Goal: Check status: Check status

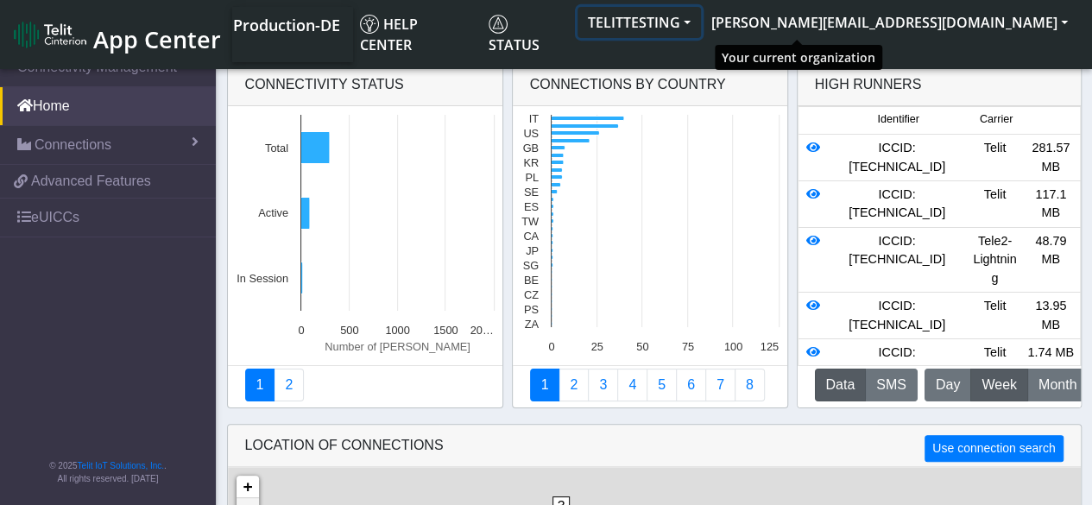
click at [701, 16] on button "TELITTESTING" at bounding box center [639, 22] width 123 height 31
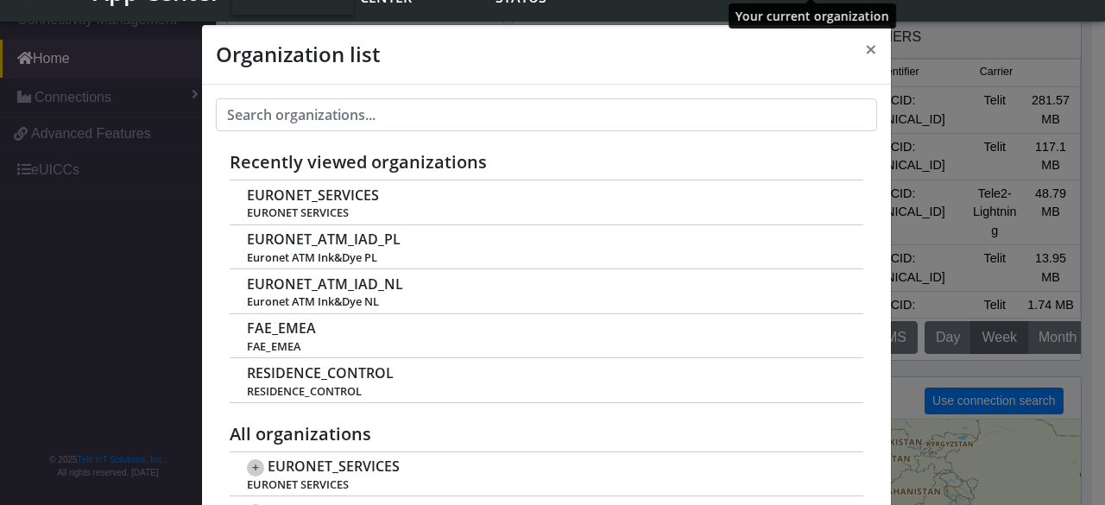
scroll to position [6, 0]
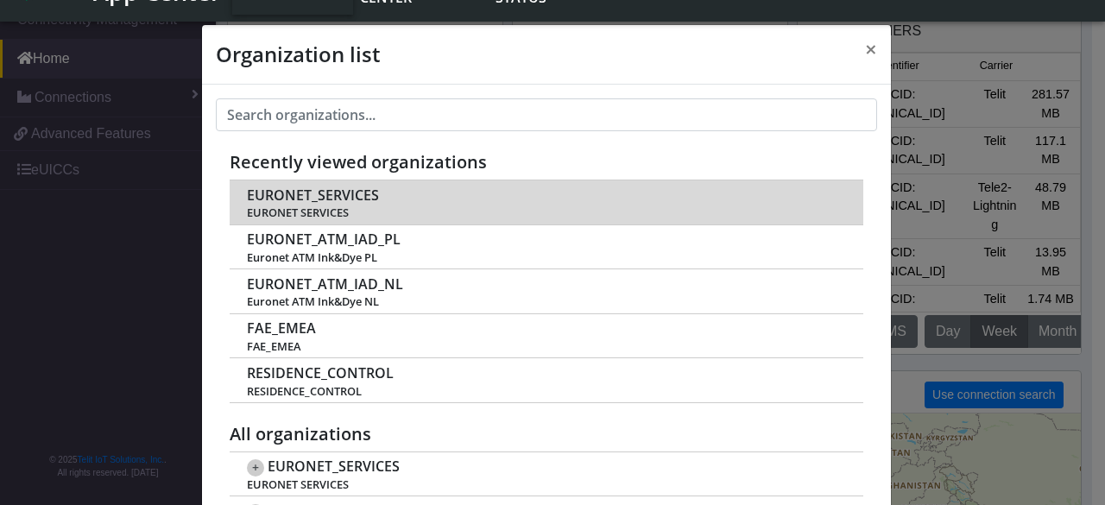
click at [313, 191] on span "EURONET_SERVICES" at bounding box center [313, 195] width 132 height 16
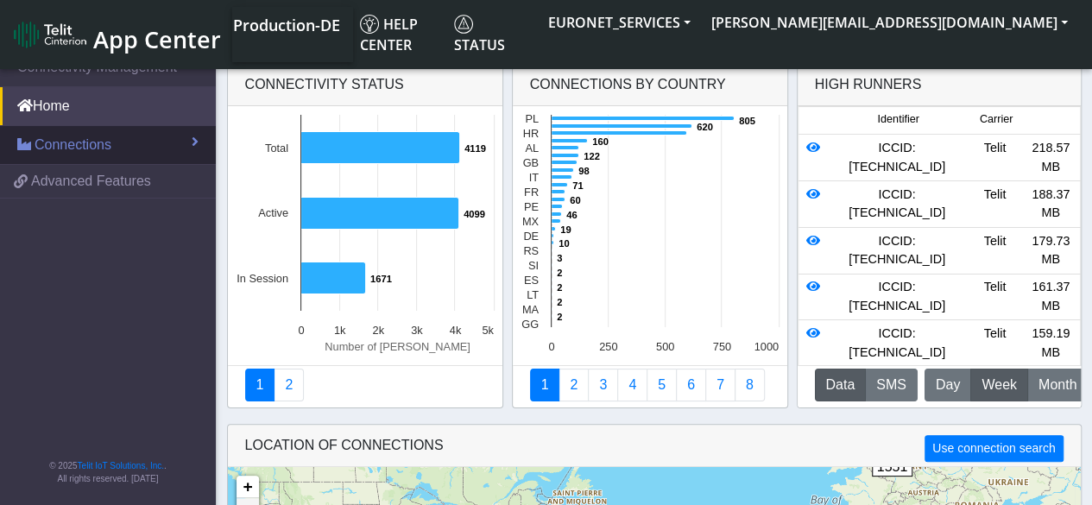
click at [102, 144] on span "Connections" at bounding box center [73, 145] width 77 height 21
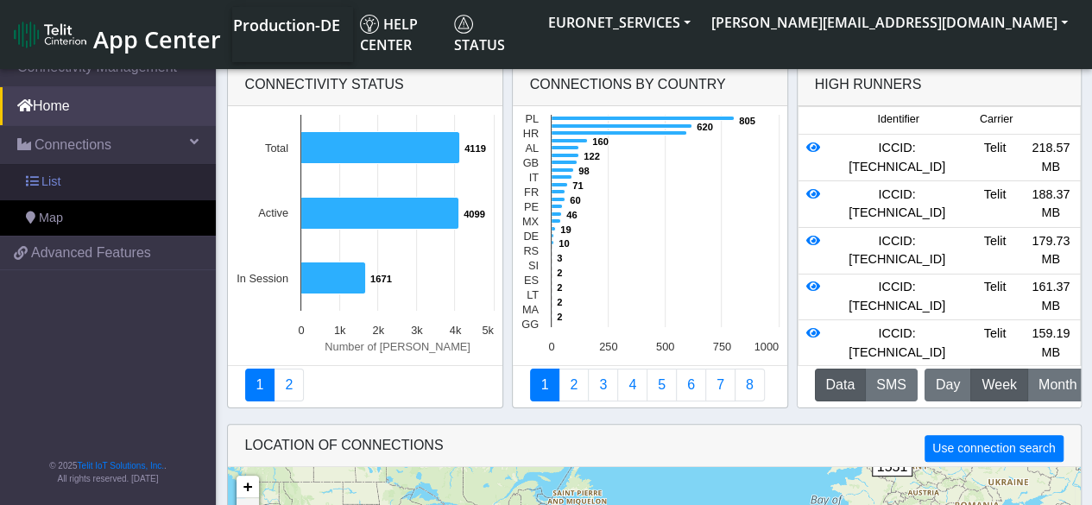
click at [58, 187] on span "List" at bounding box center [50, 182] width 19 height 19
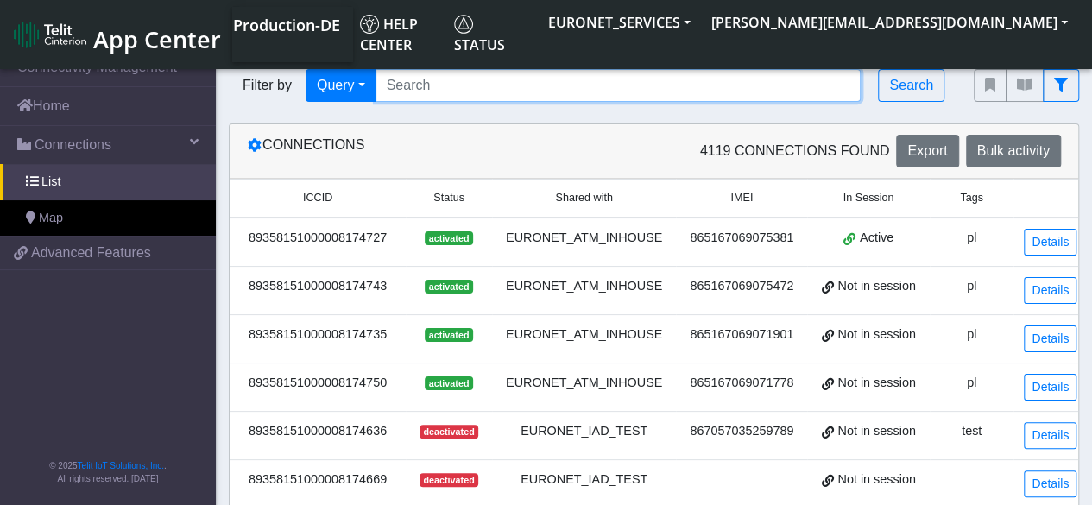
click at [461, 89] on input "Search..." at bounding box center [619, 85] width 486 height 33
paste input "89358151000028249160"
type input "89358151000028249160"
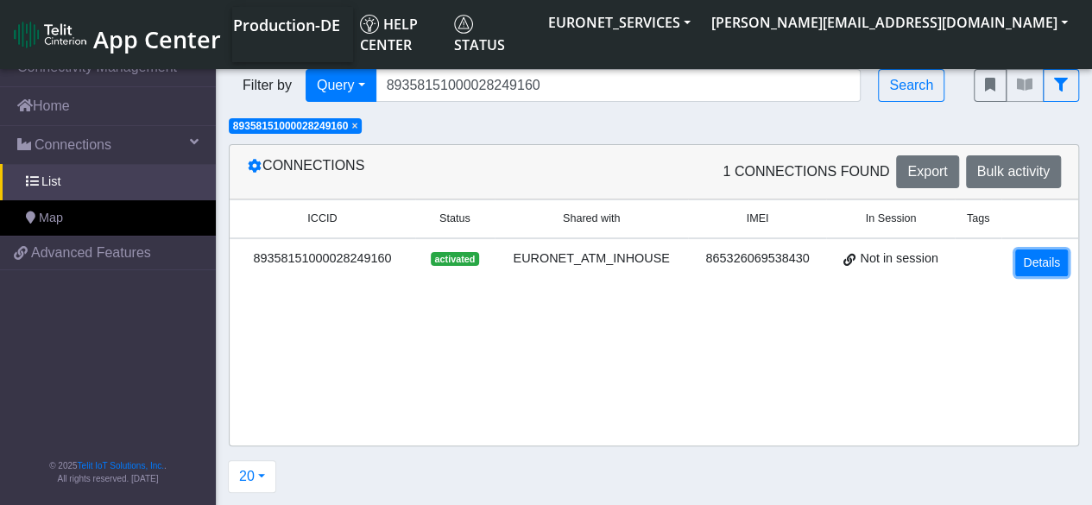
click at [1046, 262] on link "Details" at bounding box center [1042, 263] width 53 height 27
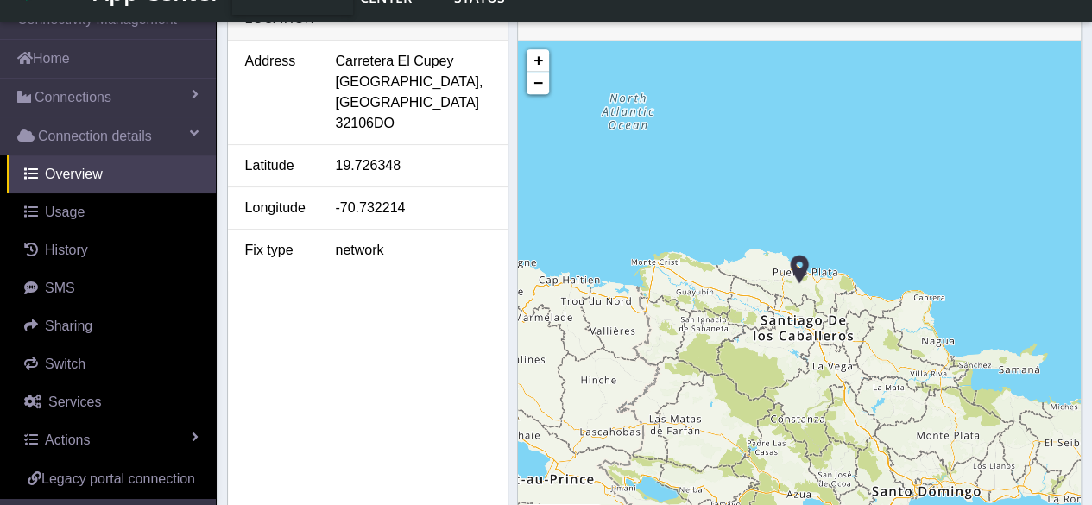
scroll to position [755, 0]
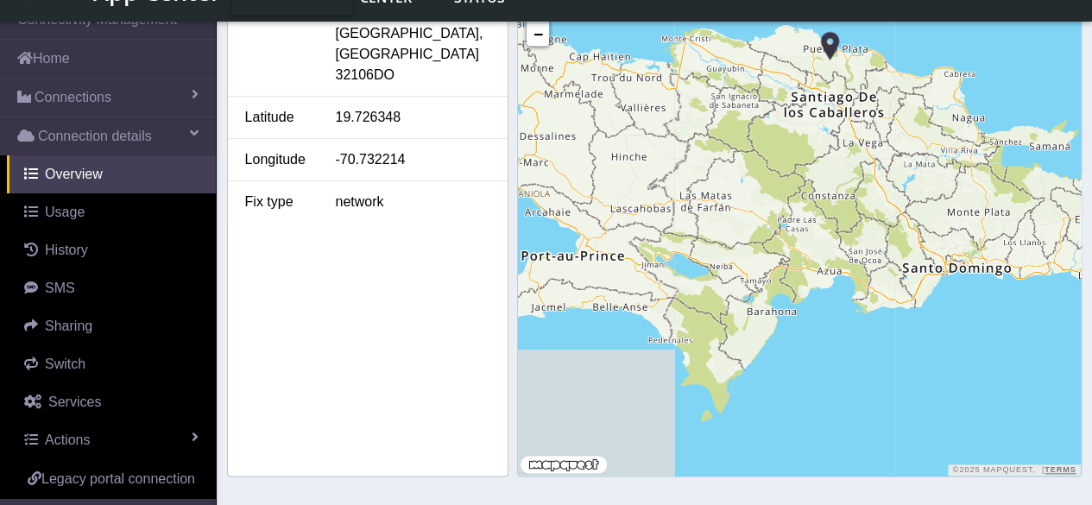
drag, startPoint x: 860, startPoint y: 370, endPoint x: 889, endPoint y: 194, distance: 177.7
click at [889, 194] on div "+ − ©2025 MapQuest, | Terms" at bounding box center [799, 234] width 562 height 484
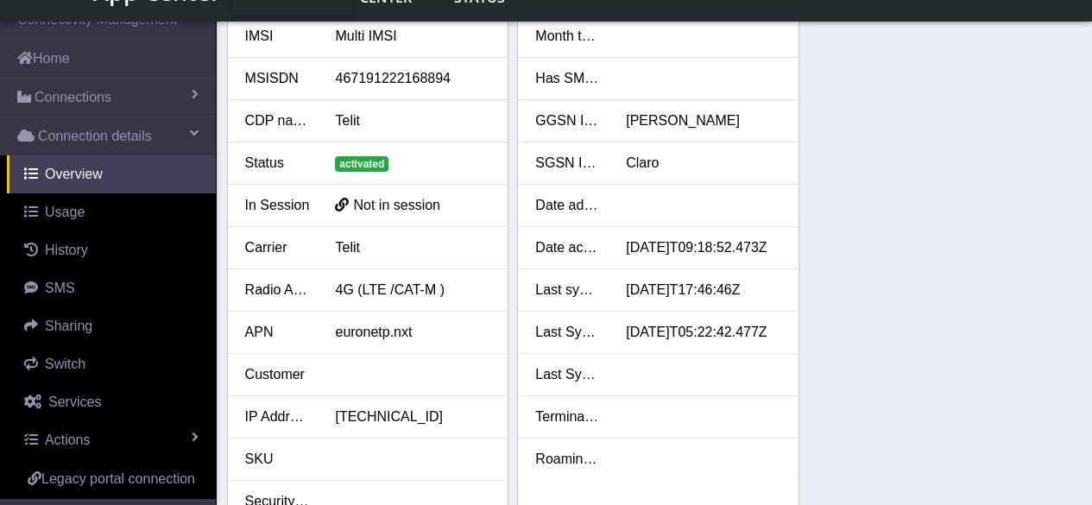
scroll to position [0, 0]
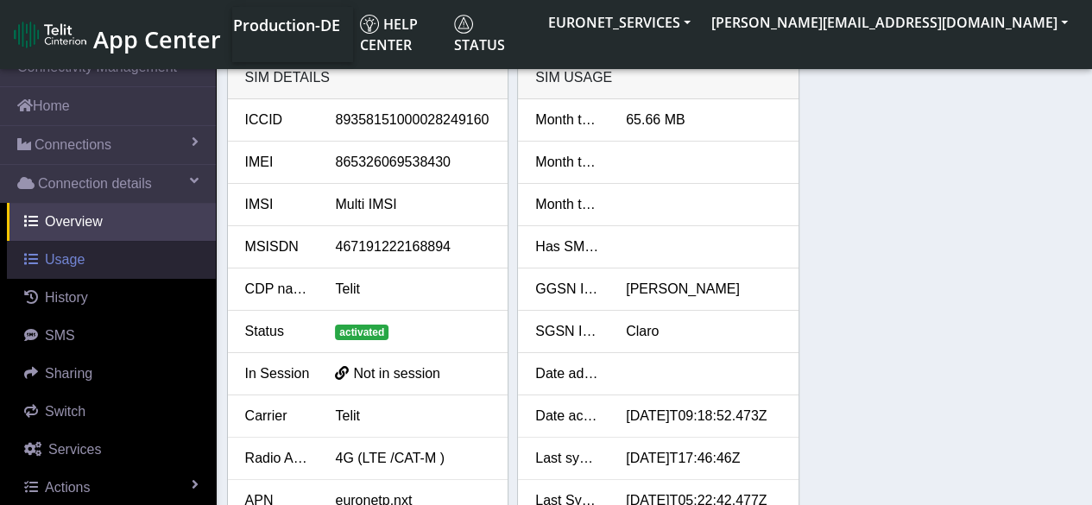
click at [67, 256] on span "Usage" at bounding box center [65, 259] width 40 height 15
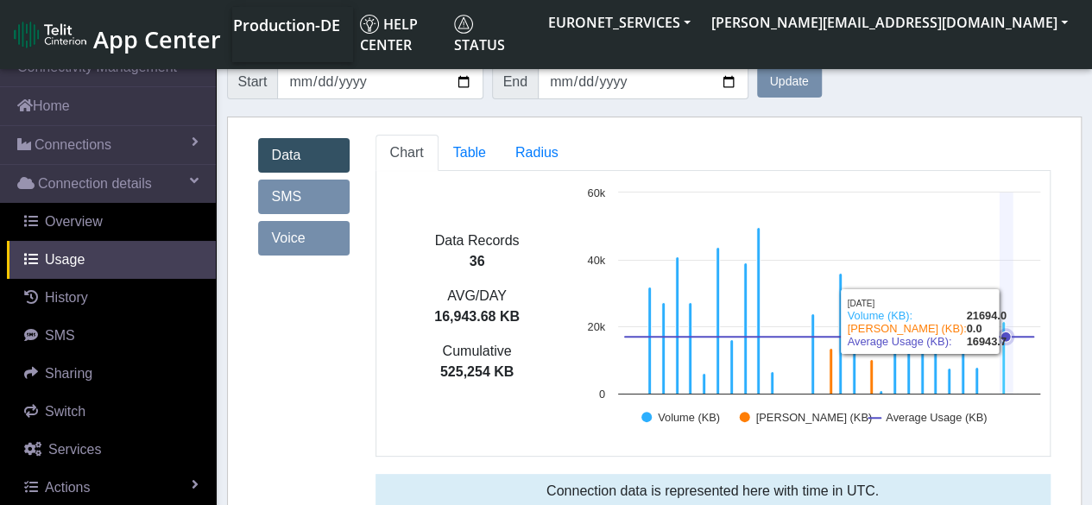
click at [1002, 377] on icon at bounding box center [1003, 358] width 3 height 73
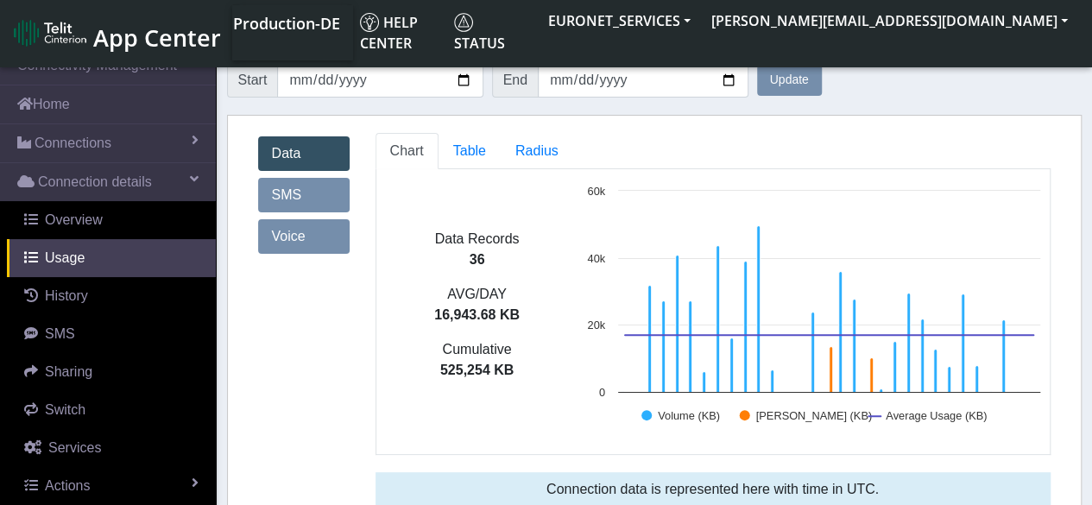
scroll to position [17, 0]
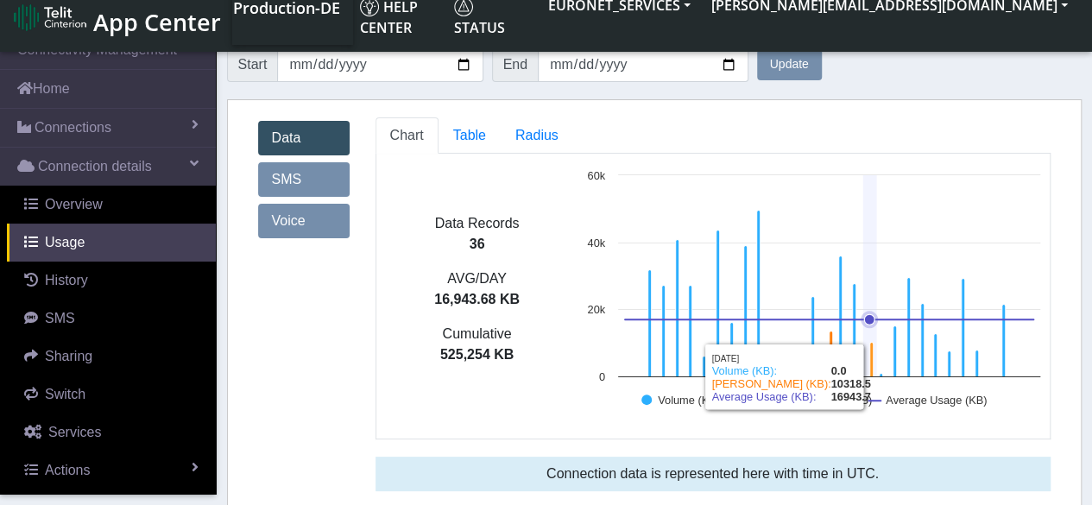
click at [870, 365] on icon at bounding box center [871, 360] width 3 height 35
click at [870, 364] on icon at bounding box center [871, 360] width 3 height 35
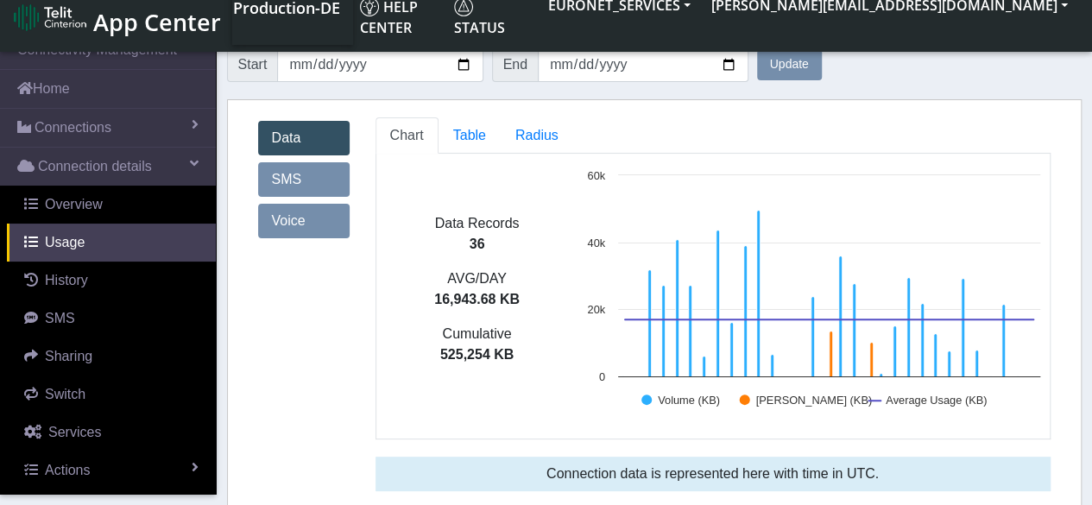
click at [288, 175] on link "SMS" at bounding box center [304, 179] width 92 height 35
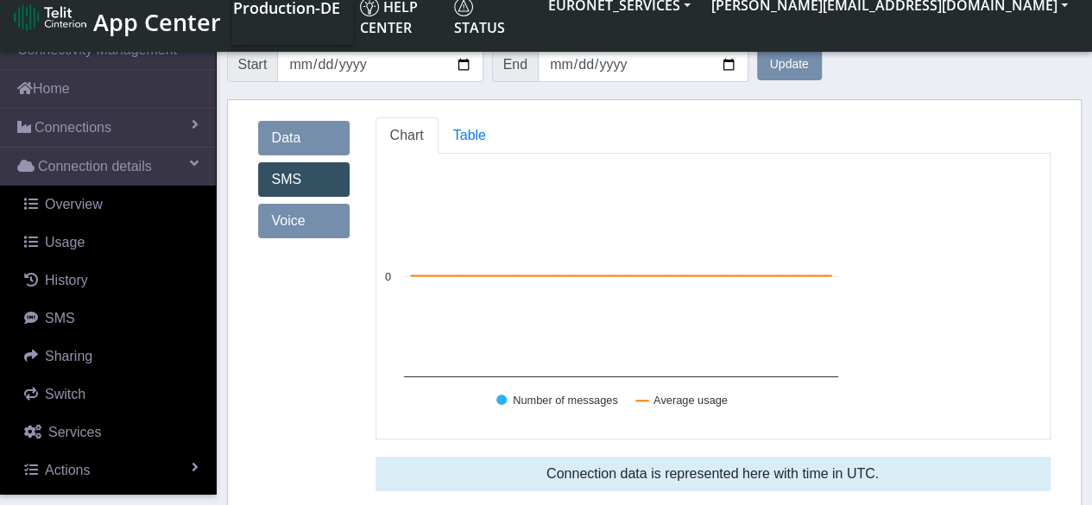
click at [292, 214] on link "Voice" at bounding box center [304, 221] width 92 height 35
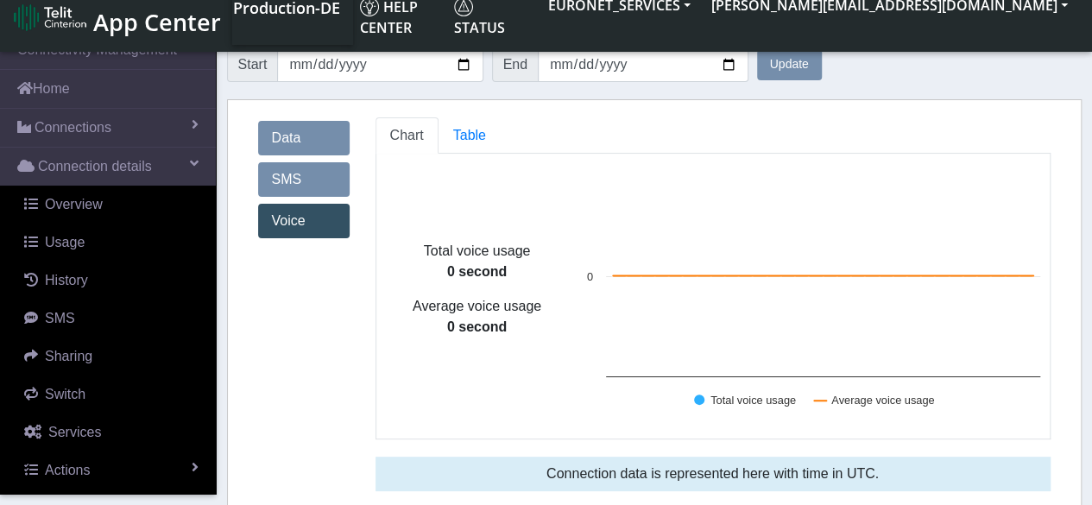
click at [304, 136] on link "Data" at bounding box center [304, 138] width 92 height 35
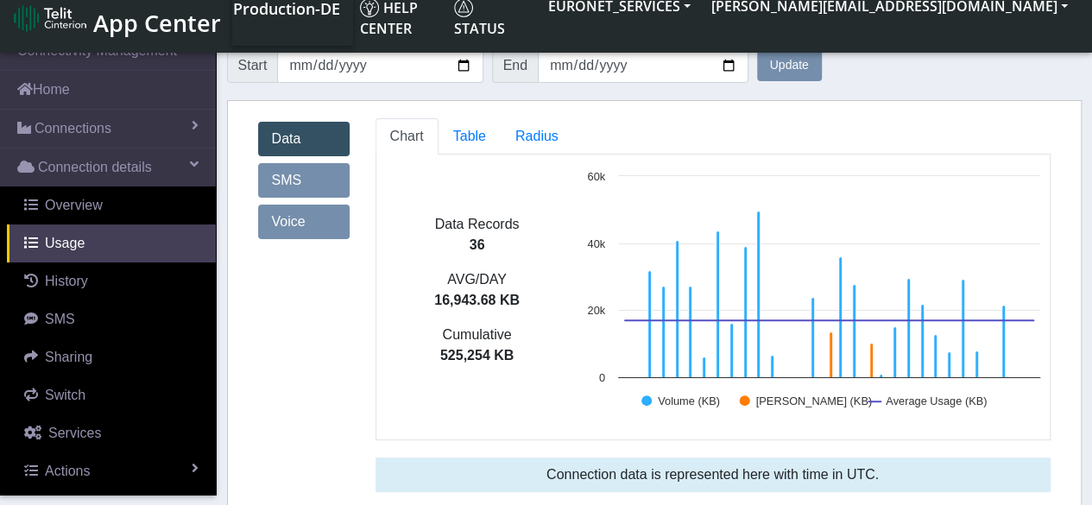
scroll to position [17, 0]
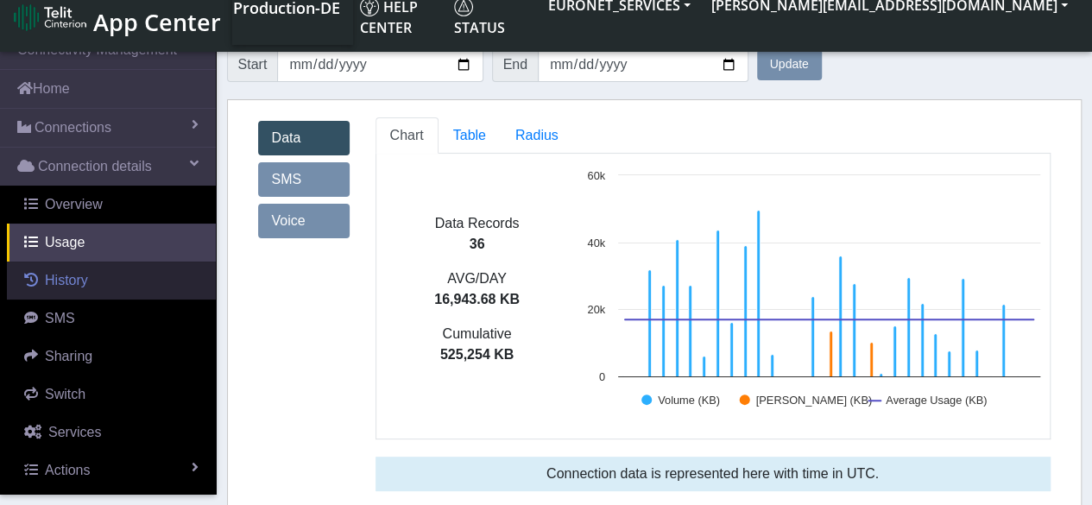
click at [79, 292] on link "History" at bounding box center [111, 281] width 209 height 38
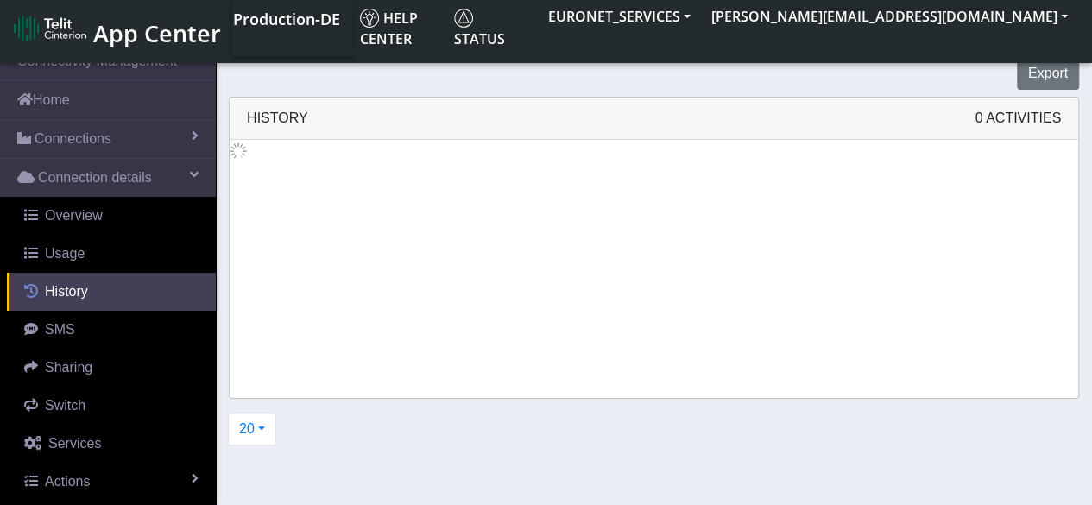
scroll to position [6, 0]
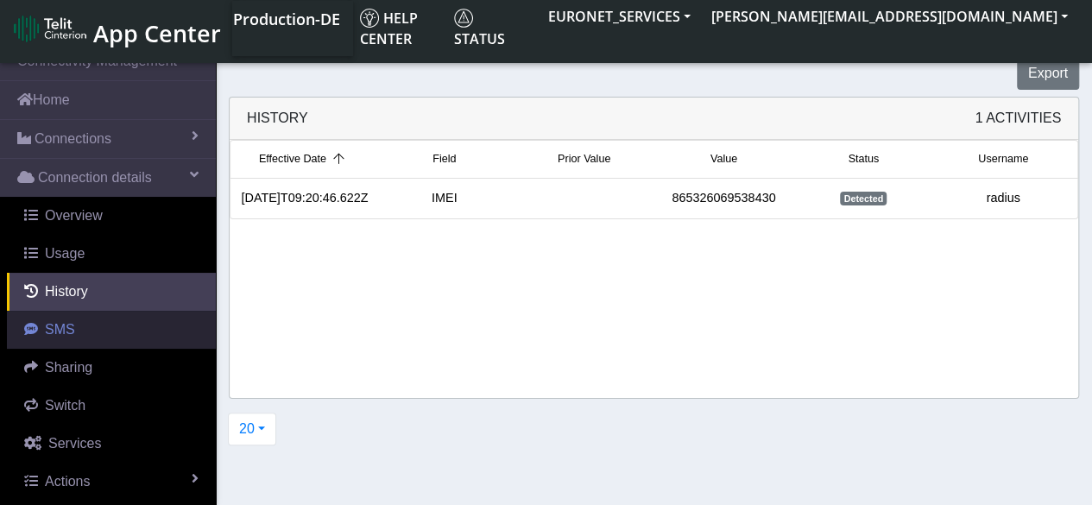
click at [73, 325] on link "SMS" at bounding box center [111, 330] width 209 height 38
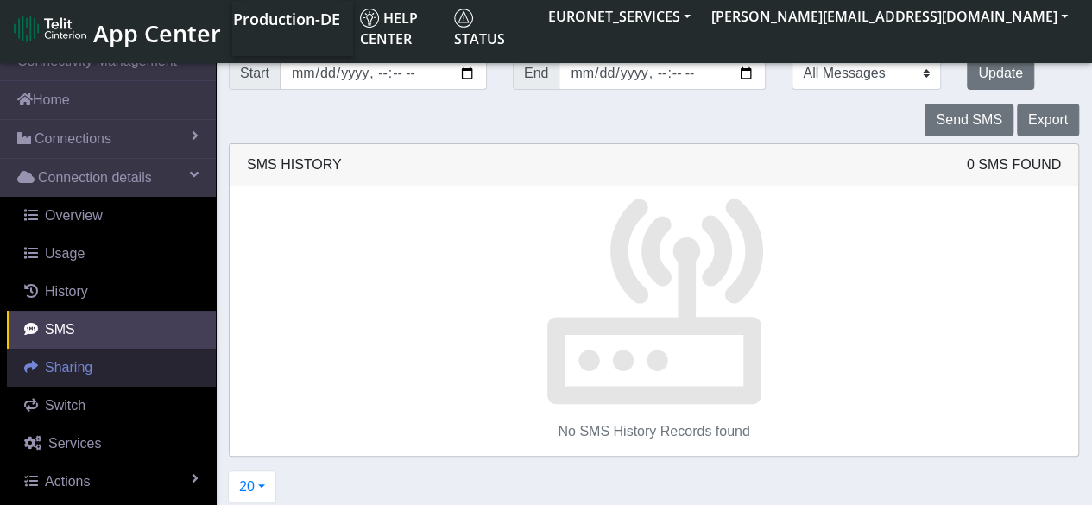
click at [69, 368] on span "Sharing" at bounding box center [68, 367] width 47 height 15
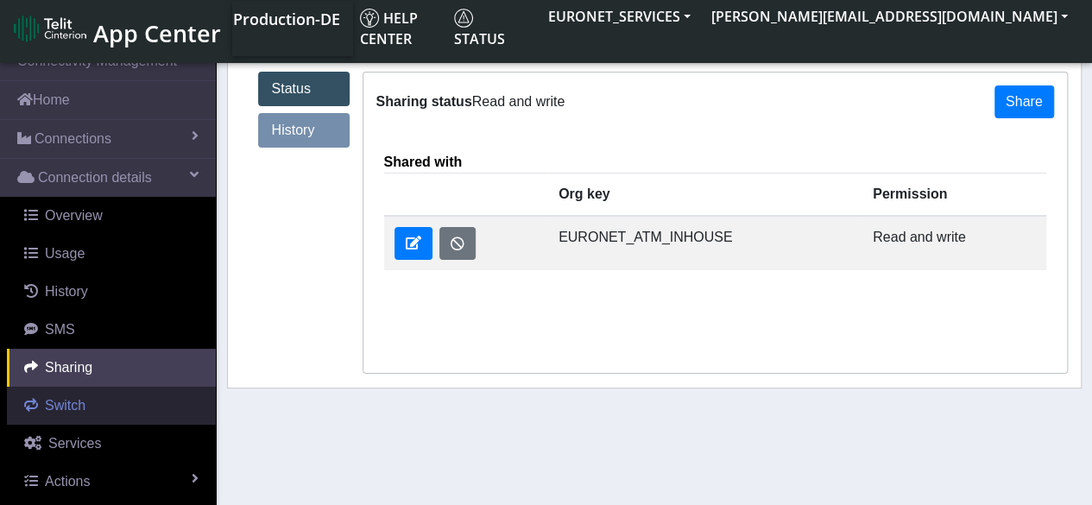
click at [74, 411] on span "Switch" at bounding box center [65, 405] width 41 height 15
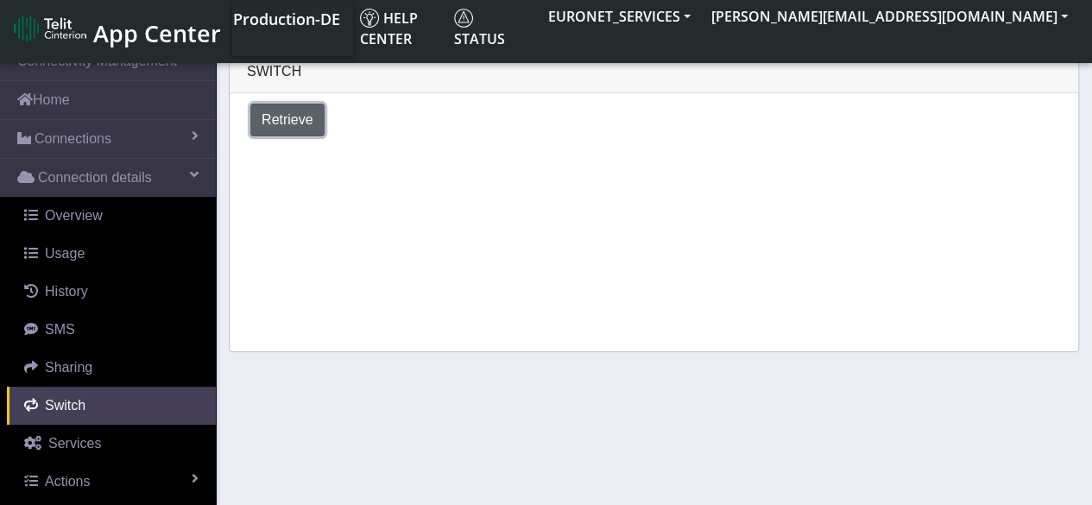
click at [285, 117] on span "Retrieve" at bounding box center [288, 119] width 52 height 15
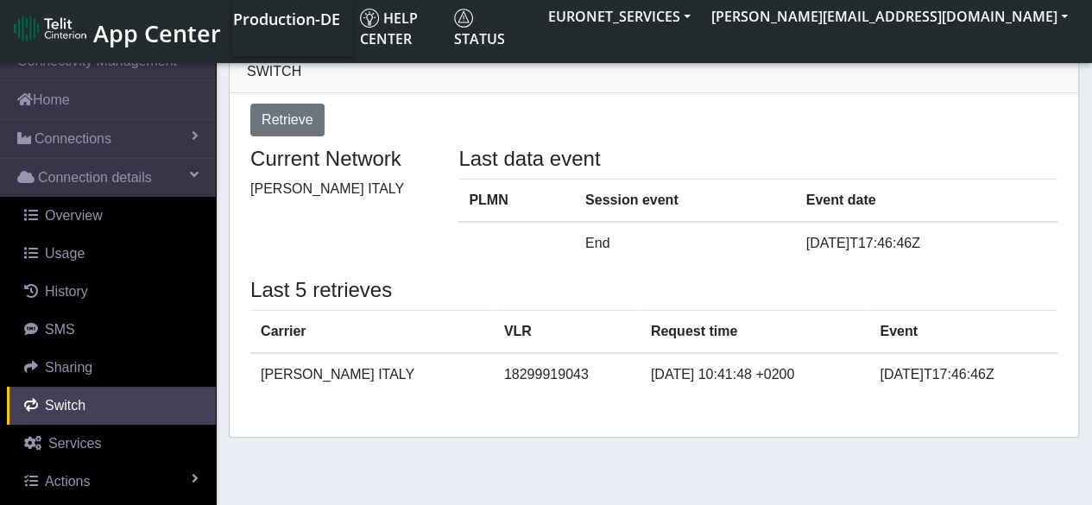
select select "[GEOGRAPHIC_DATA]"
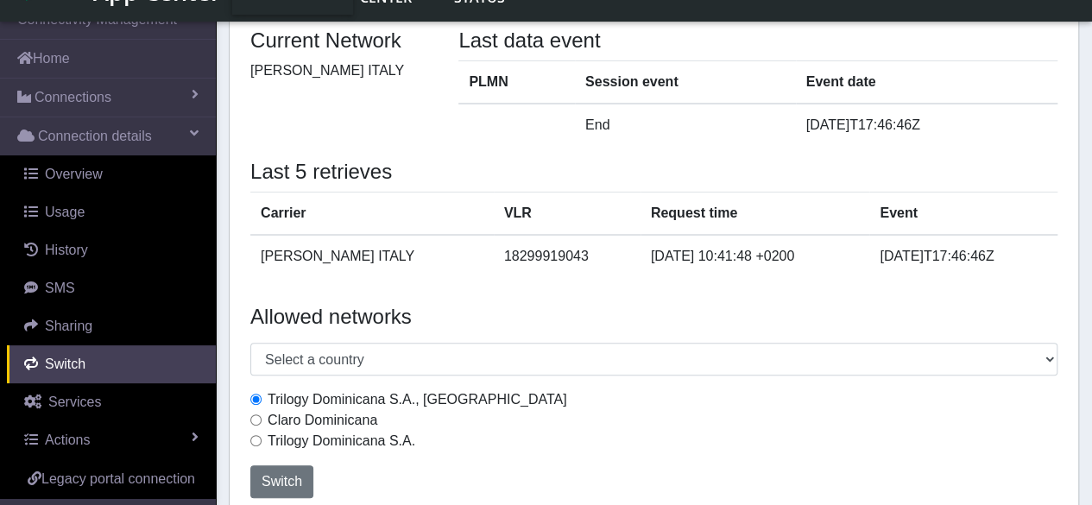
scroll to position [89, 0]
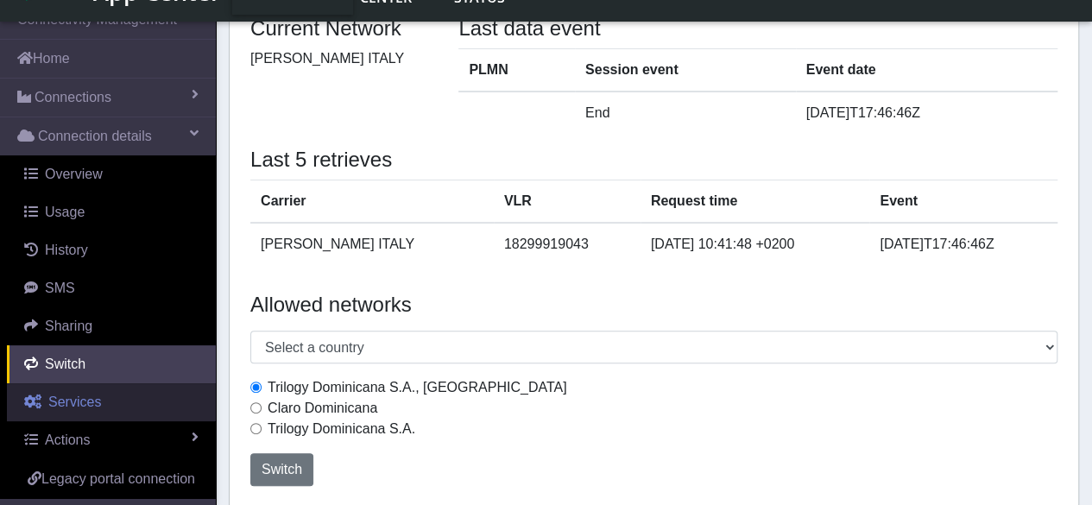
click at [66, 400] on span "Services" at bounding box center [74, 402] width 53 height 15
select select "2: 6"
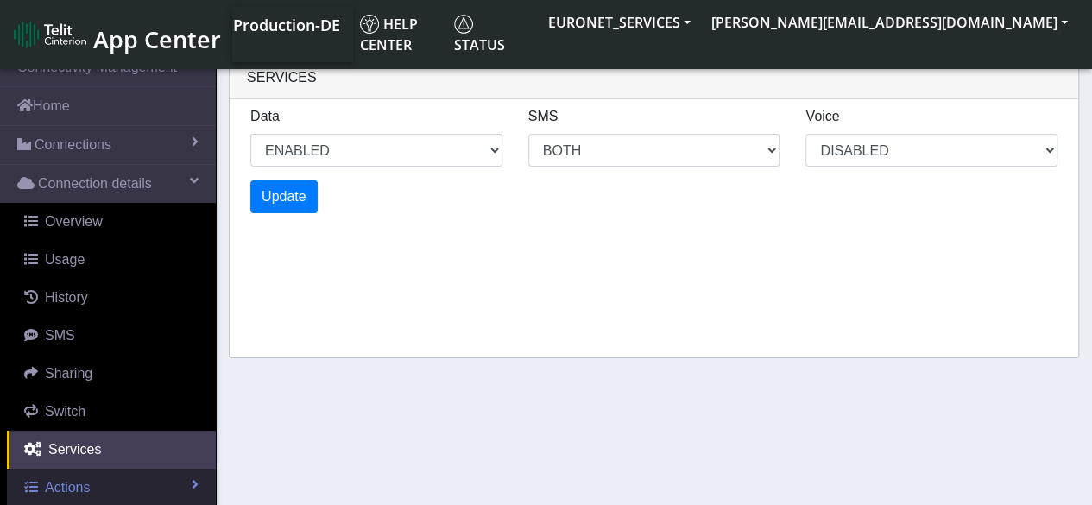
click at [72, 482] on span "Actions" at bounding box center [67, 487] width 45 height 15
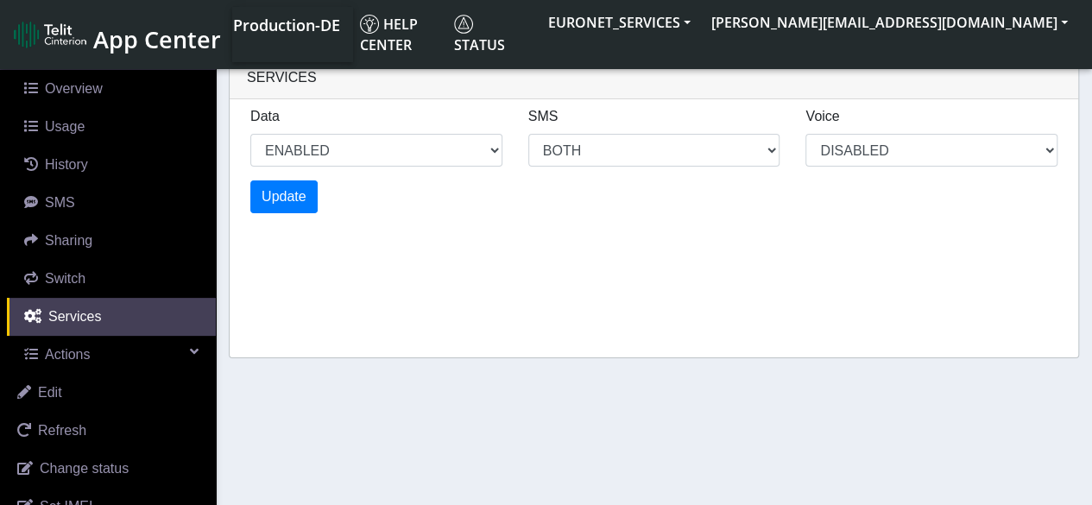
scroll to position [168, 0]
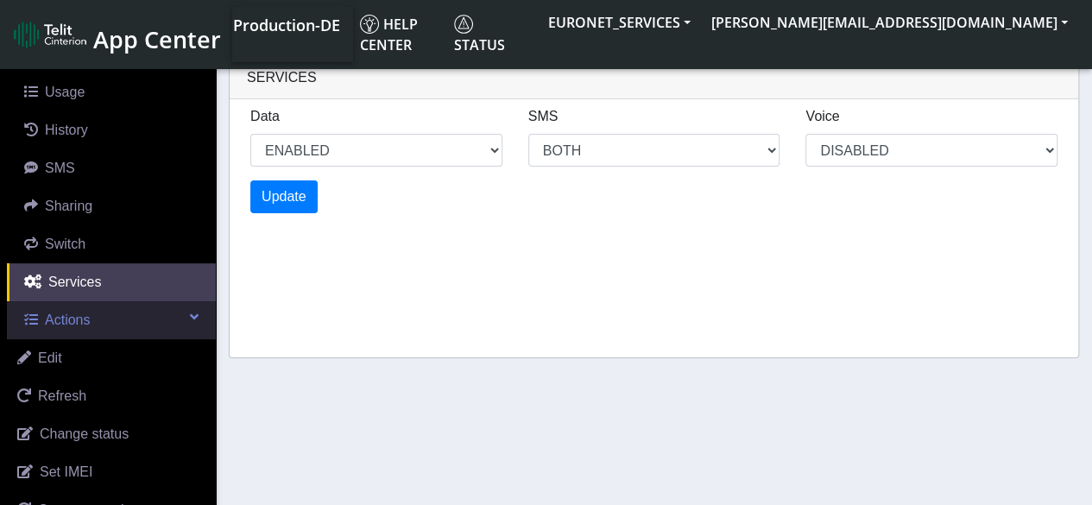
click at [190, 315] on span at bounding box center [194, 317] width 9 height 14
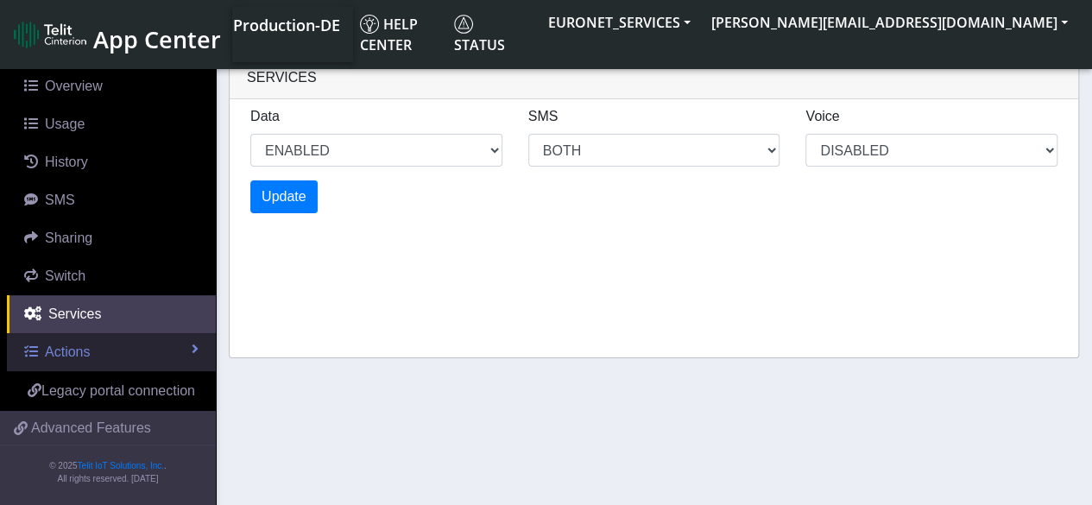
scroll to position [153, 0]
click at [192, 342] on span at bounding box center [195, 349] width 7 height 14
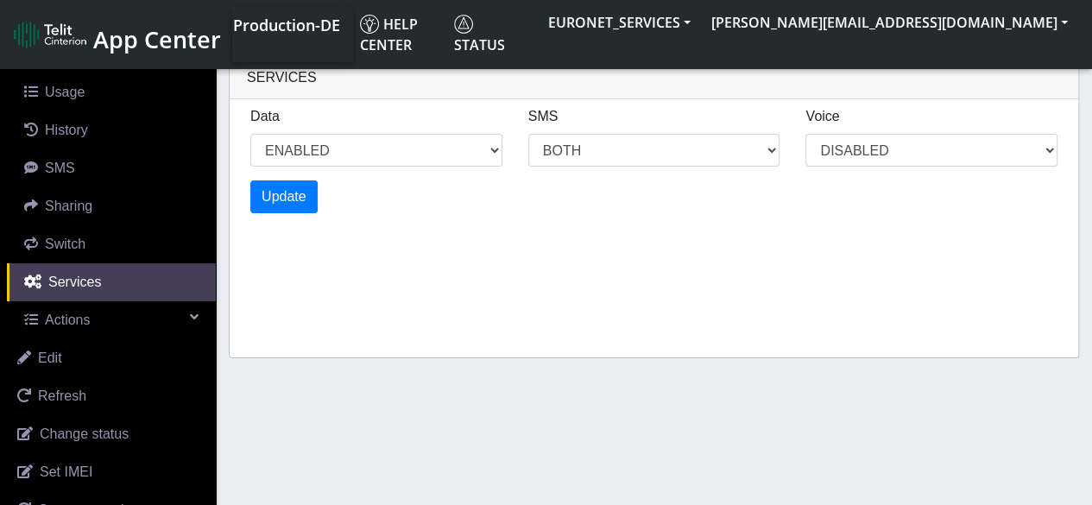
scroll to position [343, 0]
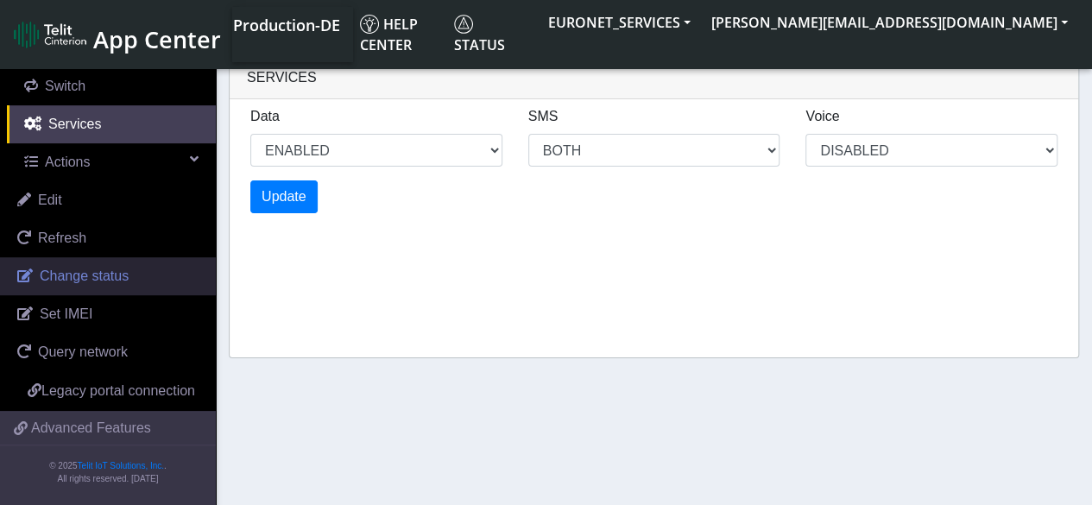
click at [107, 269] on span "Change status" at bounding box center [84, 276] width 89 height 15
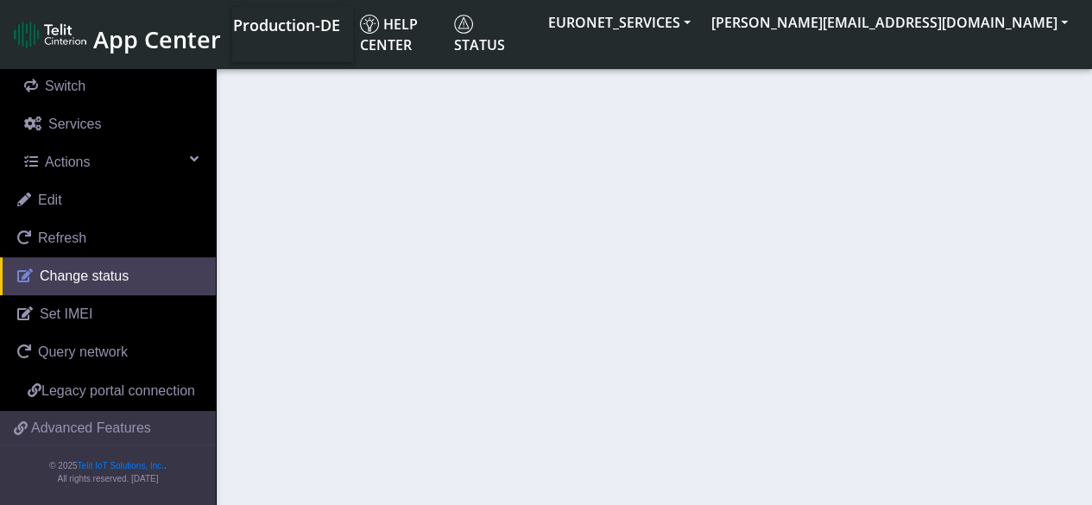
select select "activated"
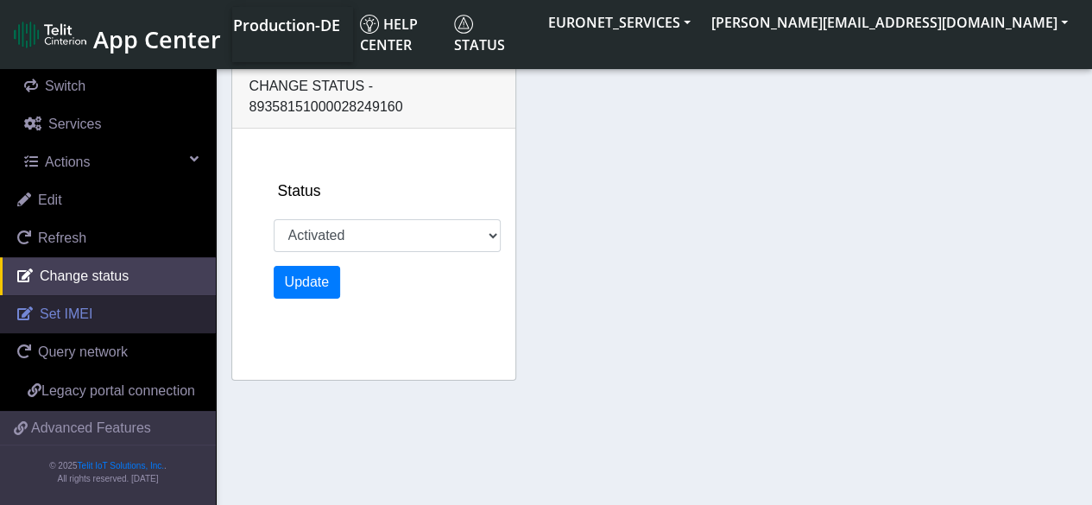
click at [78, 307] on span "Set IMEI" at bounding box center [66, 314] width 53 height 15
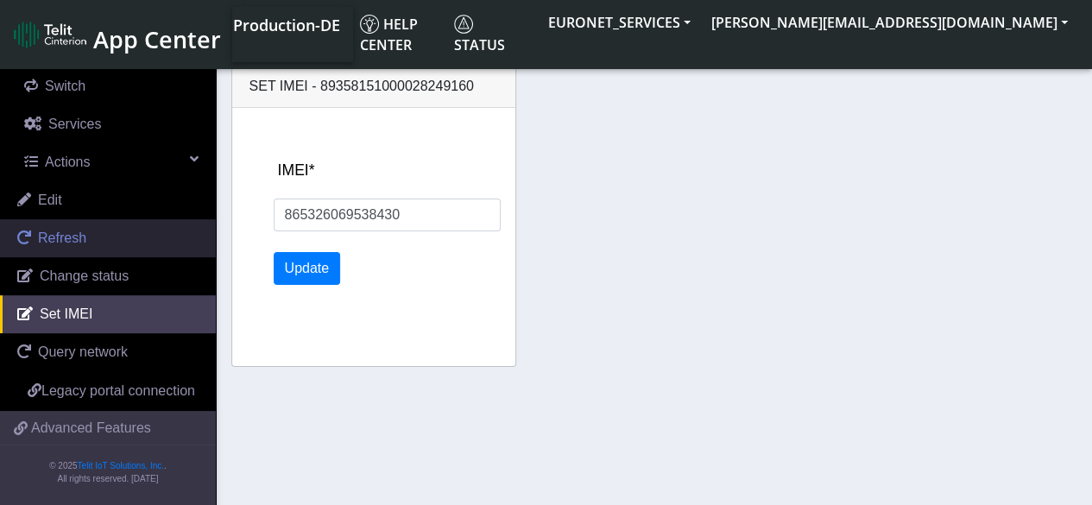
click at [69, 231] on span "Refresh" at bounding box center [62, 238] width 48 height 15
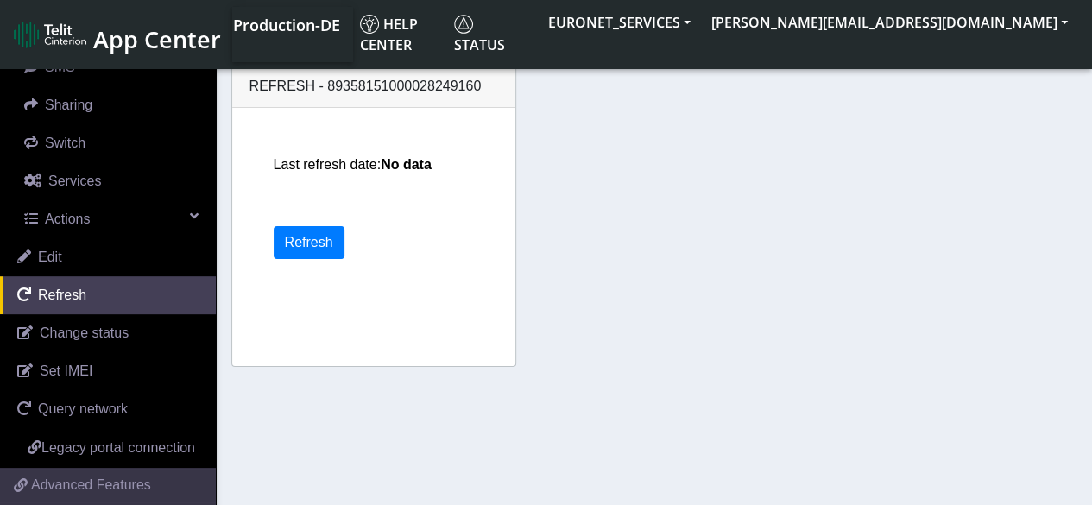
scroll to position [264, 0]
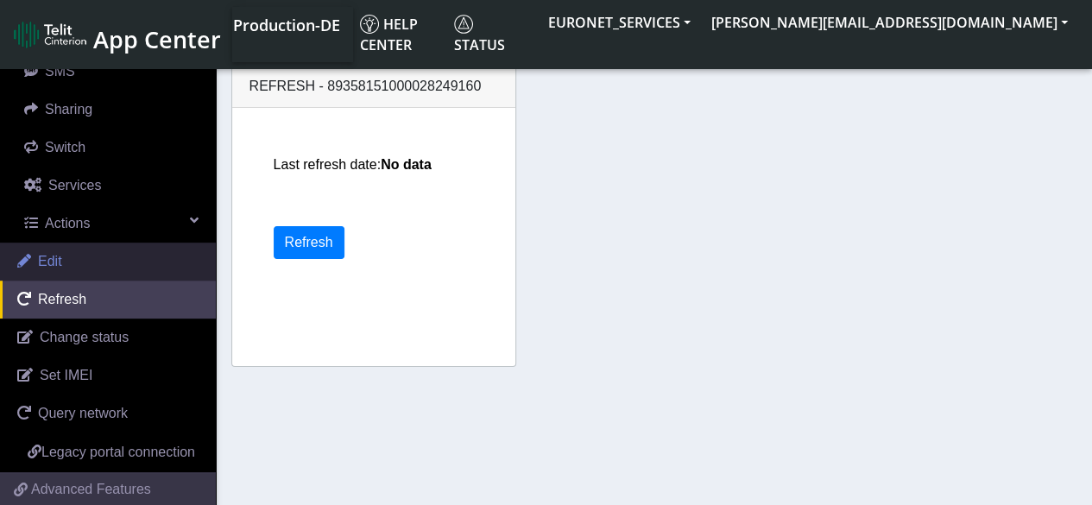
click at [47, 257] on span "Edit" at bounding box center [50, 261] width 24 height 15
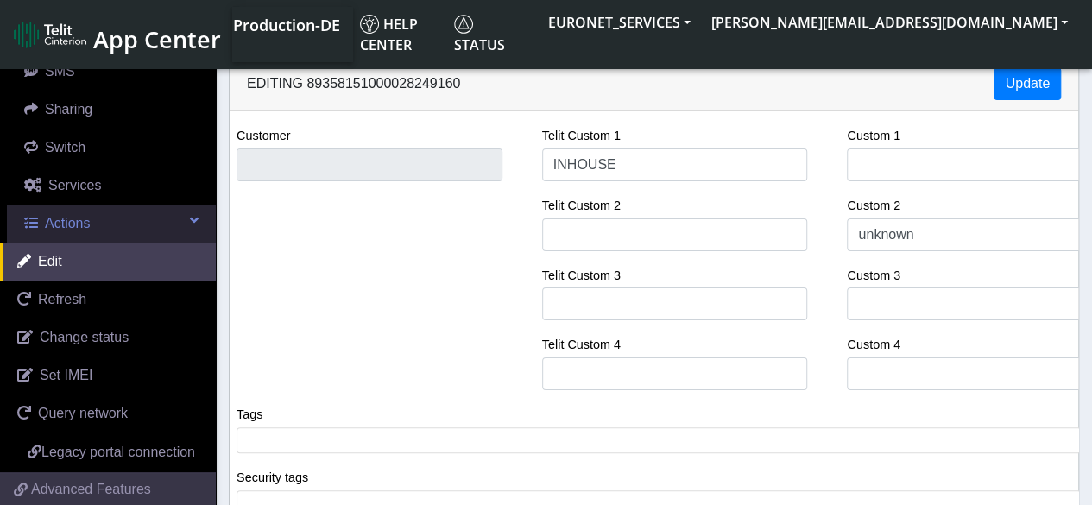
click at [73, 216] on span "Actions" at bounding box center [67, 223] width 45 height 15
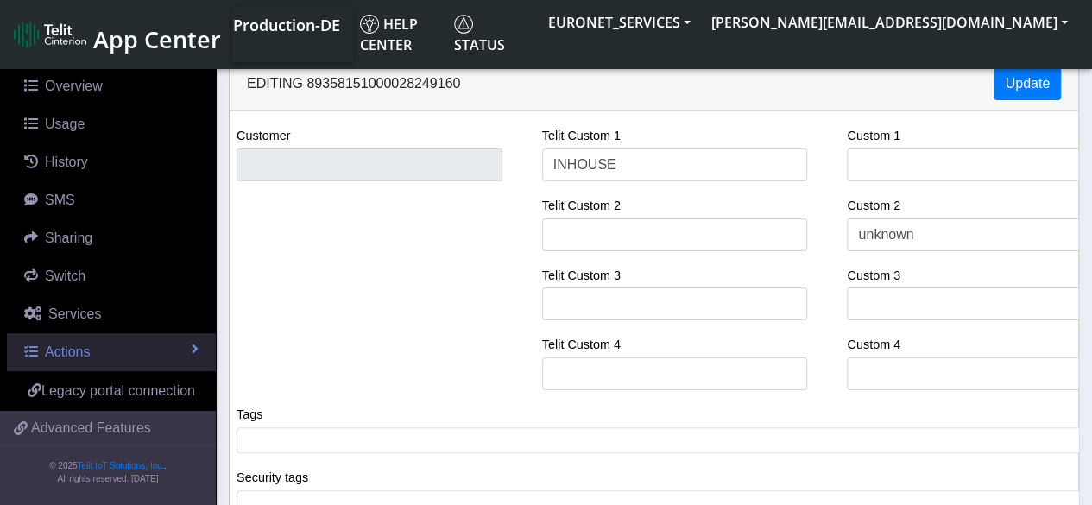
scroll to position [153, 0]
click at [70, 345] on span "Actions" at bounding box center [67, 352] width 45 height 15
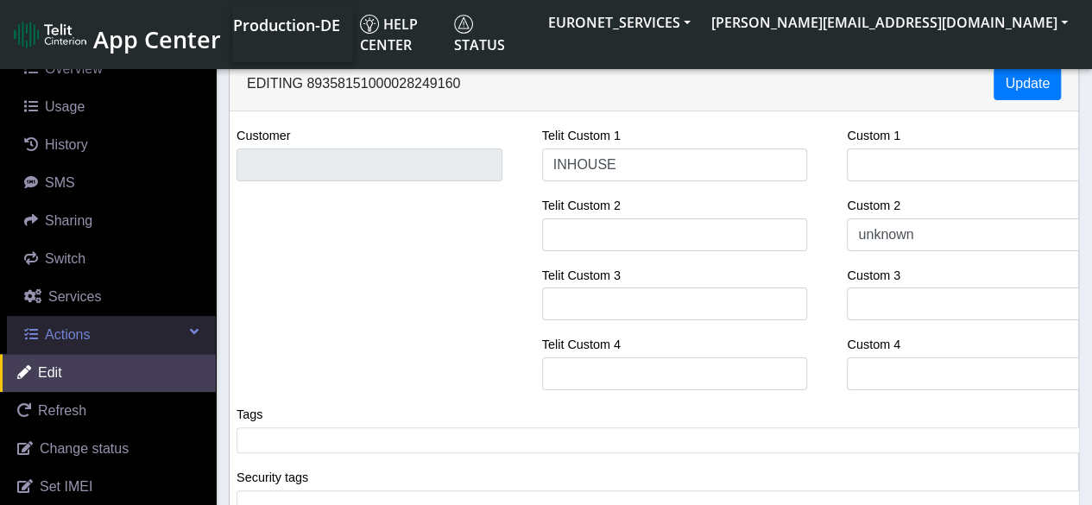
scroll to position [264, 0]
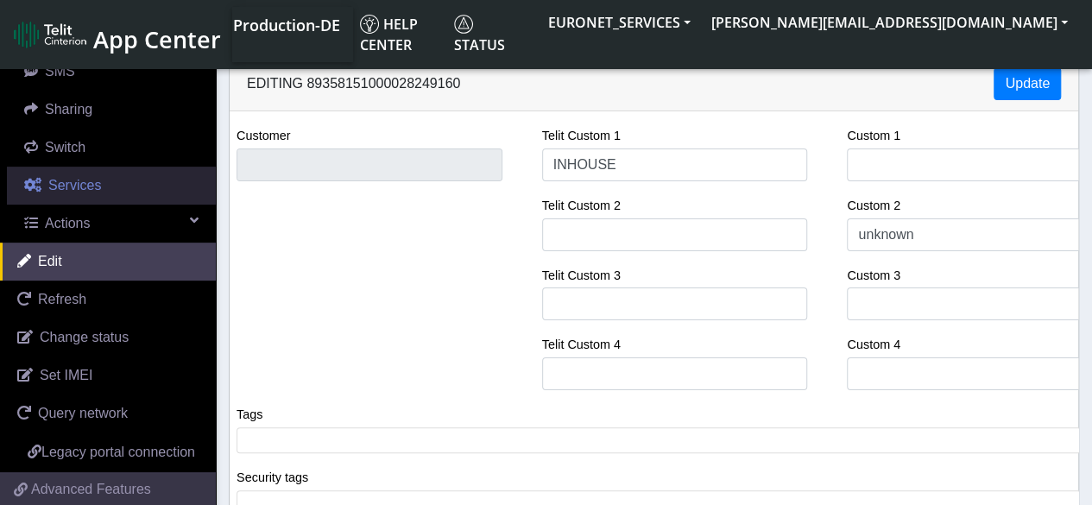
click at [90, 190] on span "Services" at bounding box center [74, 185] width 53 height 15
select select "2: 6"
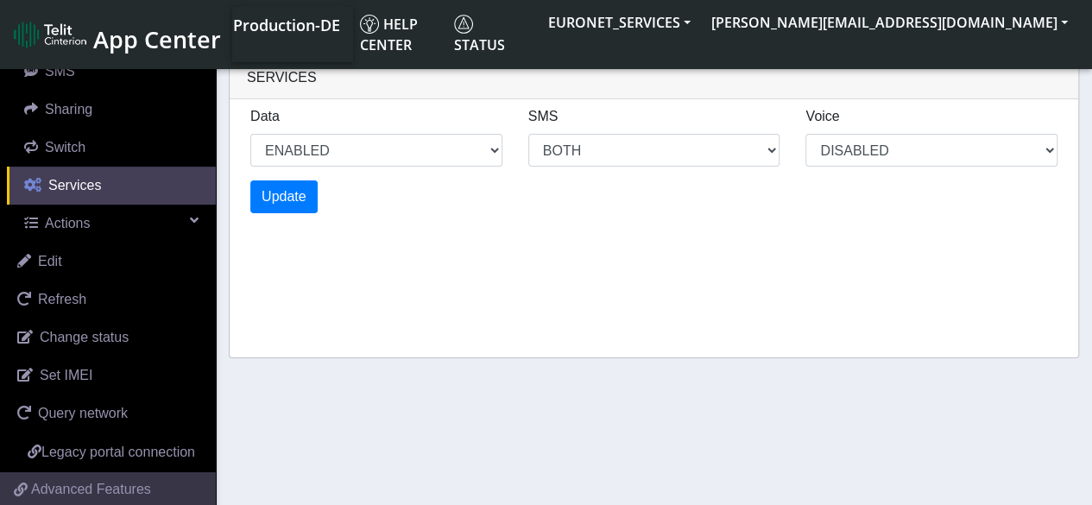
click at [35, 181] on span at bounding box center [32, 185] width 17 height 14
click at [66, 191] on span "Services" at bounding box center [74, 185] width 53 height 15
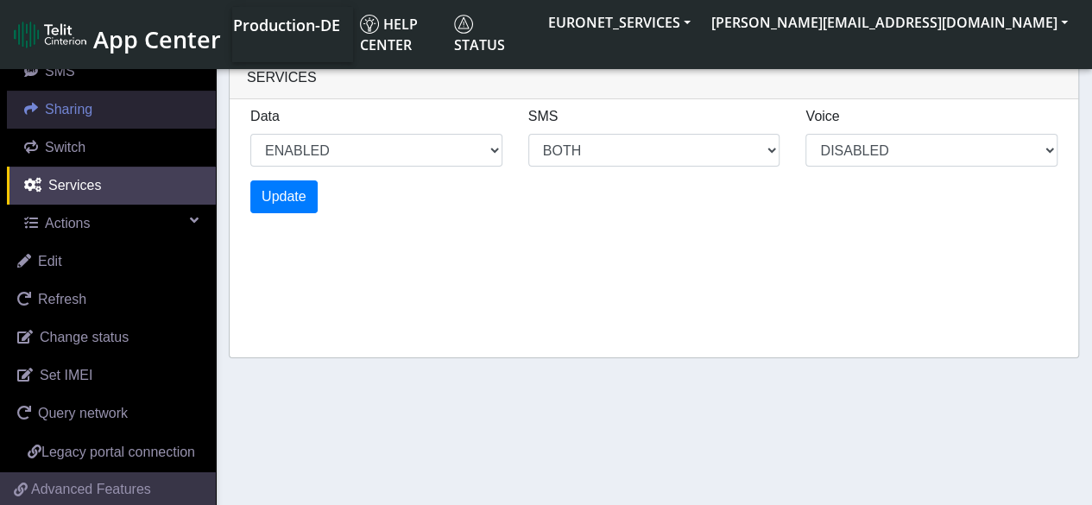
click at [75, 112] on span "Sharing" at bounding box center [68, 109] width 47 height 15
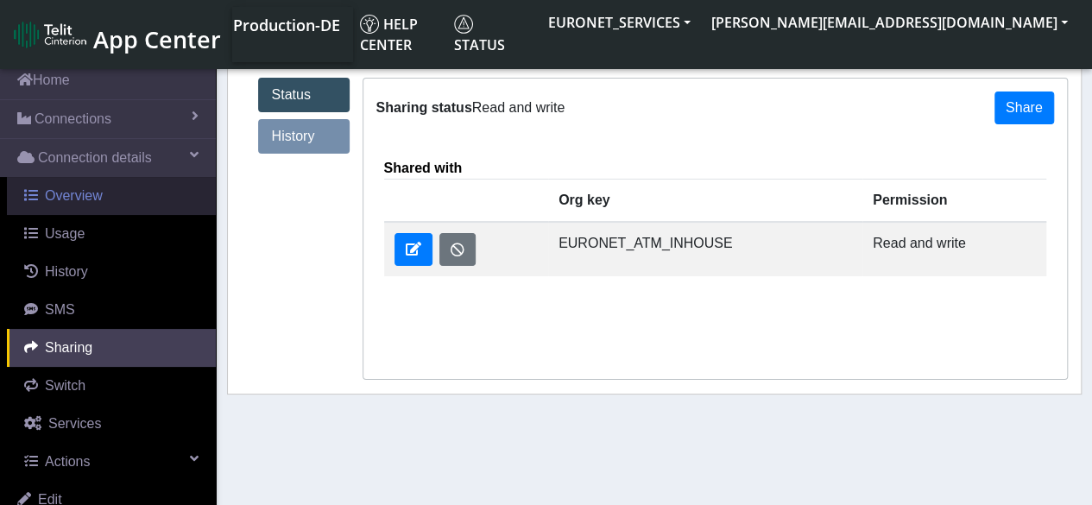
scroll to position [24, 0]
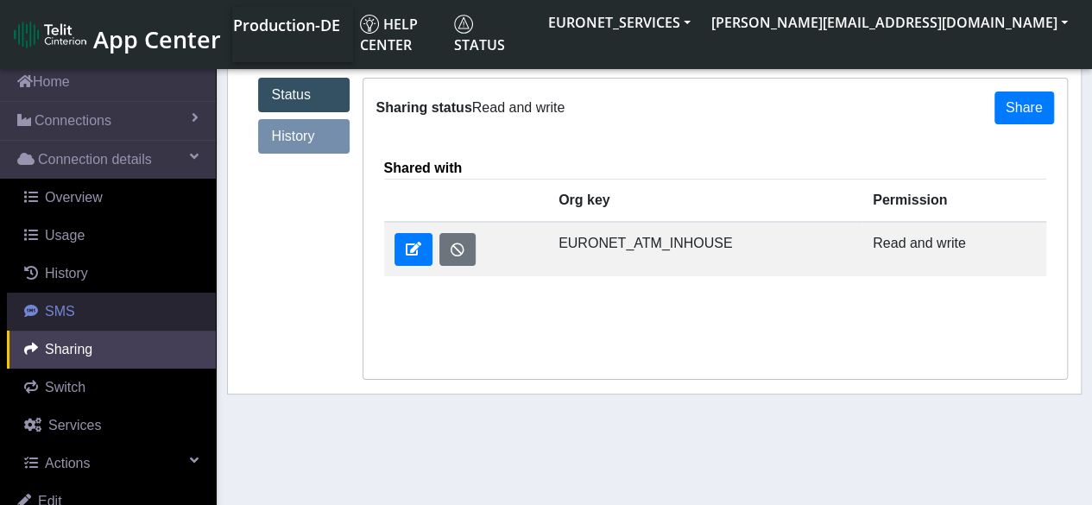
click at [51, 310] on span "SMS" at bounding box center [60, 311] width 30 height 15
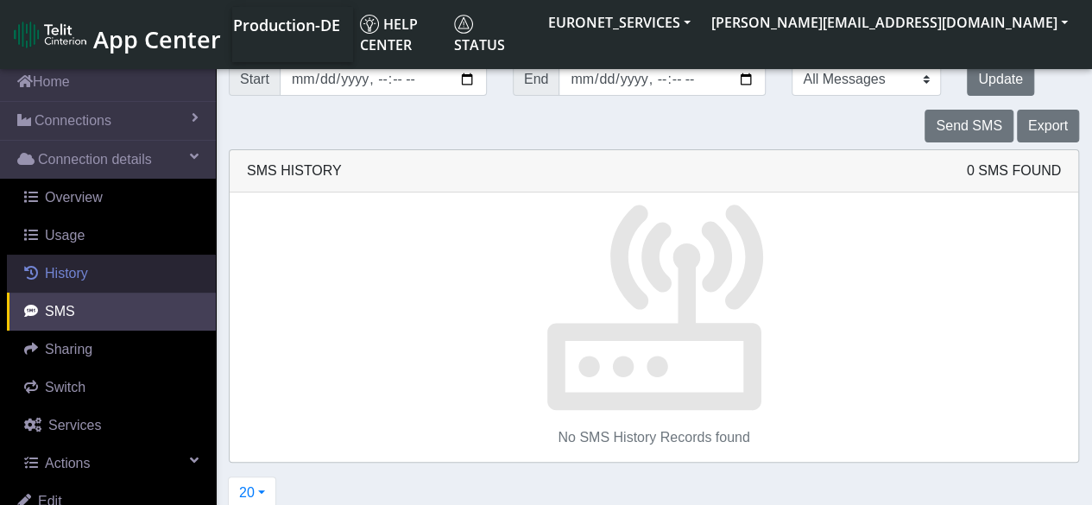
click at [80, 269] on span "History" at bounding box center [66, 273] width 43 height 15
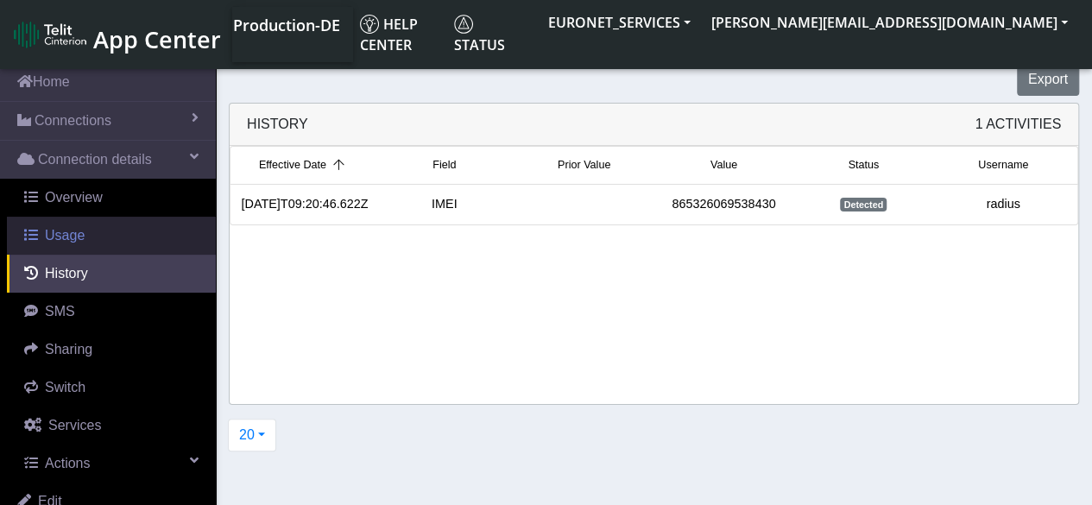
click at [77, 229] on span "Usage" at bounding box center [65, 235] width 40 height 15
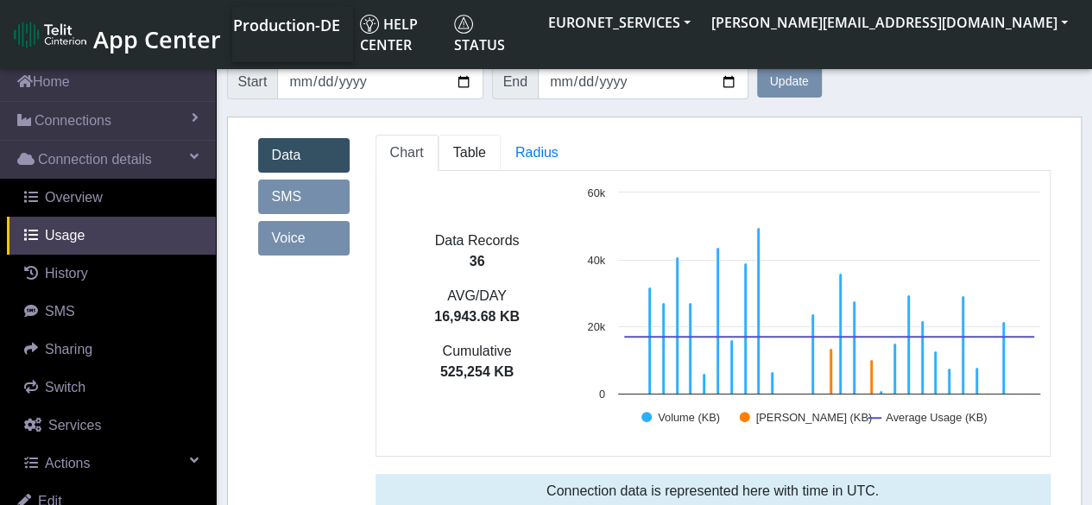
click at [470, 158] on span "Table" at bounding box center [469, 152] width 33 height 15
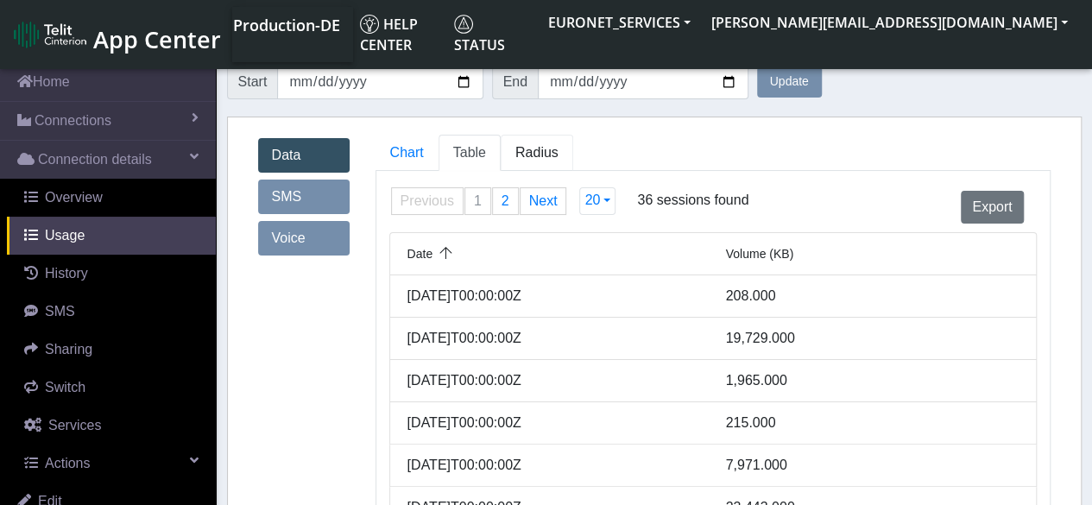
click at [532, 148] on span "Radius" at bounding box center [537, 152] width 43 height 15
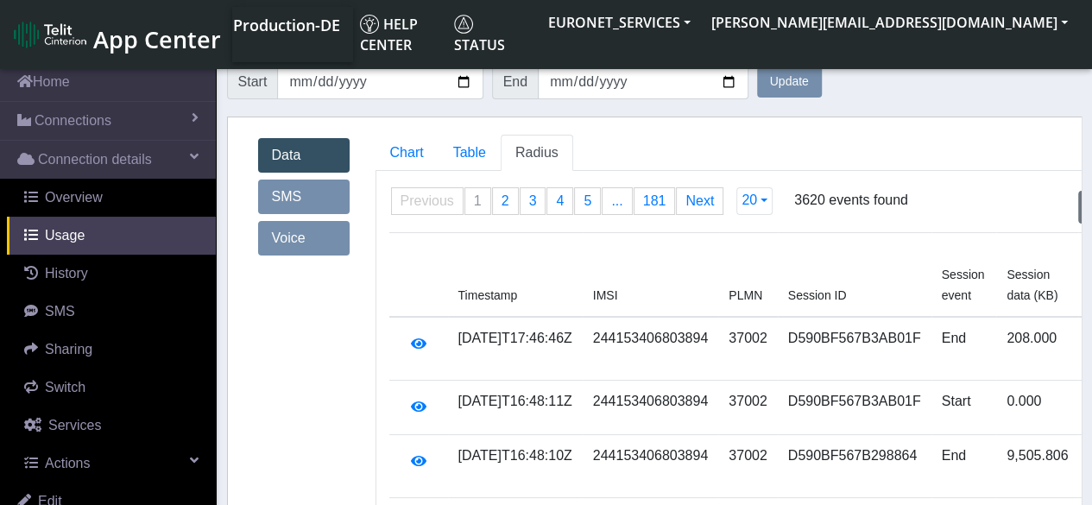
click at [545, 412] on td "[DATE]T16:48:11Z" at bounding box center [515, 408] width 135 height 54
click at [718, 435] on td "37002" at bounding box center [748, 408] width 60 height 54
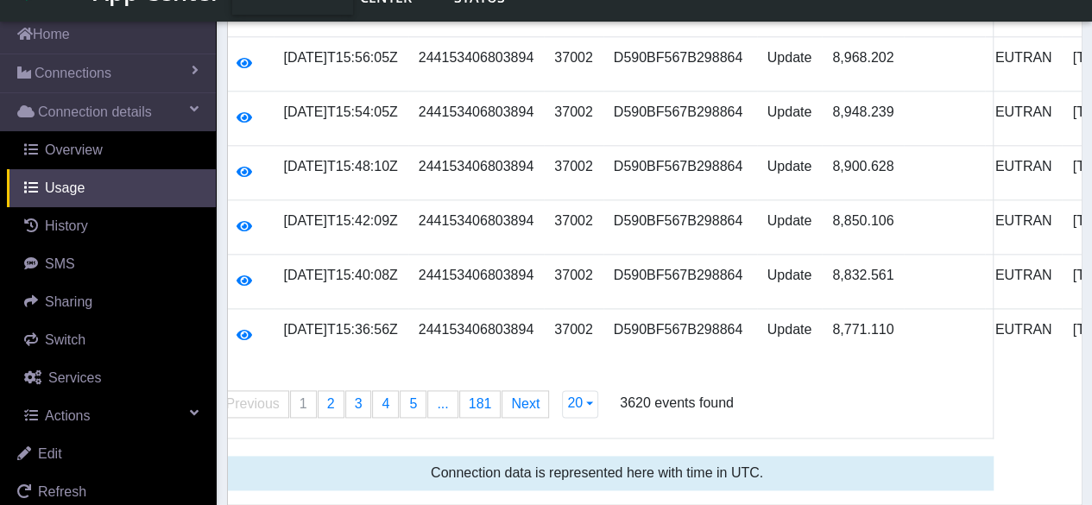
scroll to position [0, 173]
click at [572, 410] on span "20" at bounding box center [577, 403] width 16 height 15
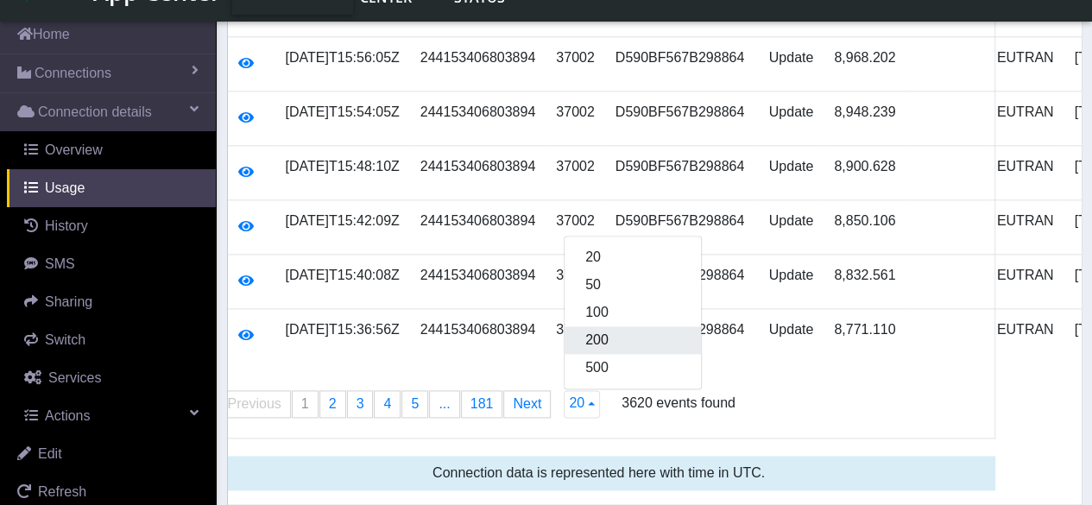
click at [580, 354] on button "200" at bounding box center [633, 340] width 136 height 28
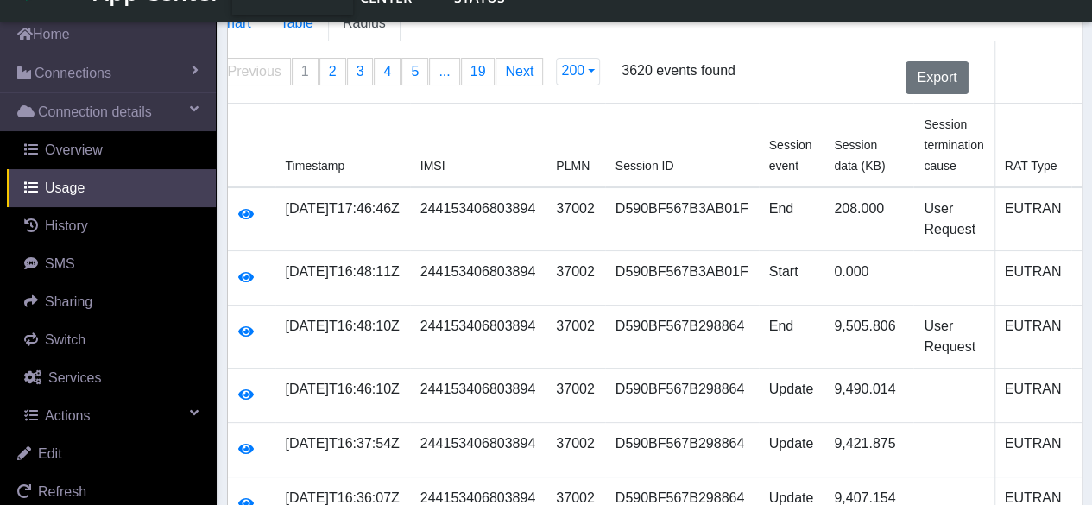
scroll to position [66, 0]
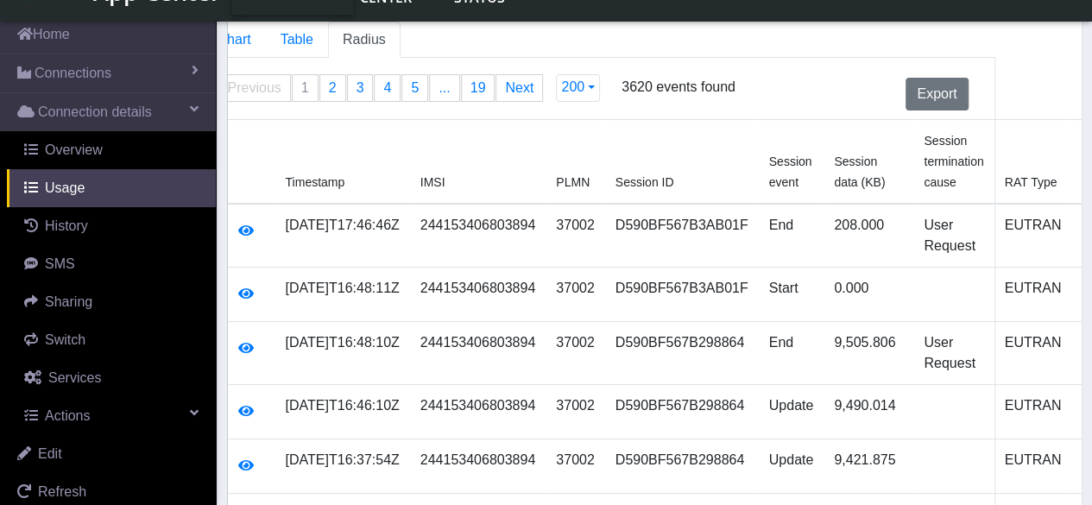
click at [693, 329] on td "D590BF567B298864" at bounding box center [682, 353] width 154 height 63
click at [67, 72] on span "Connections" at bounding box center [73, 73] width 77 height 21
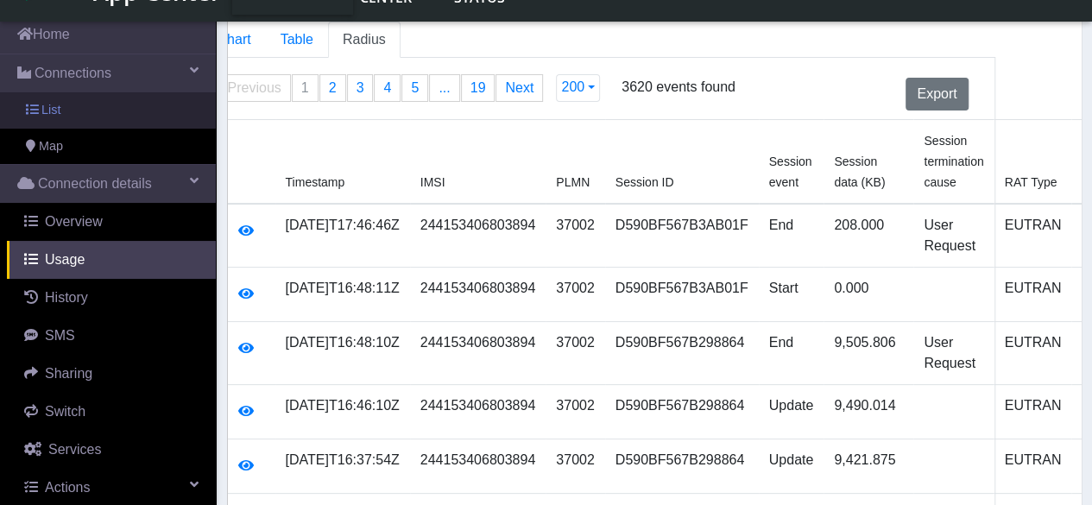
click at [52, 113] on span "List" at bounding box center [50, 110] width 19 height 19
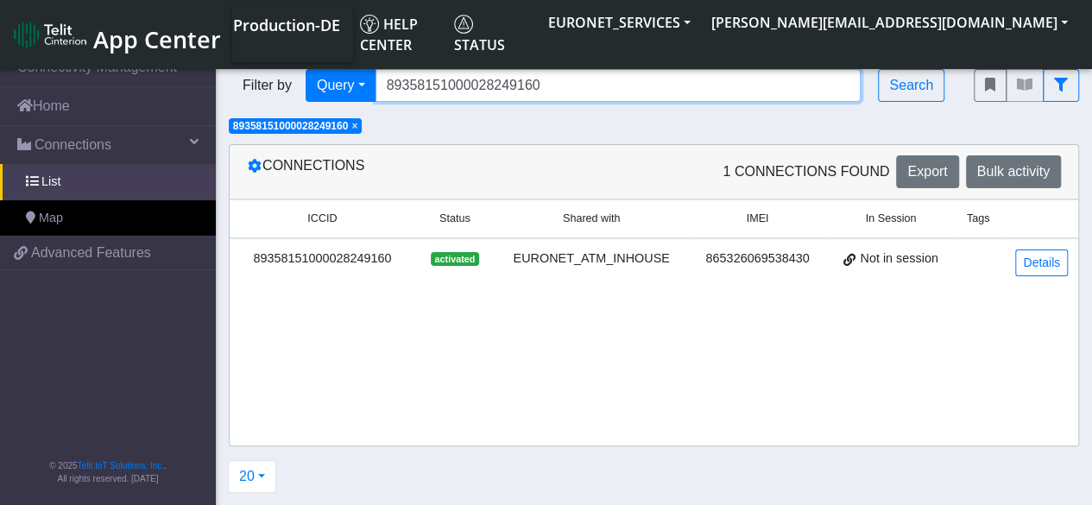
click at [570, 92] on input "89358151000028249160" at bounding box center [619, 85] width 486 height 33
drag, startPoint x: 570, startPoint y: 92, endPoint x: 261, endPoint y: 88, distance: 309.2
click at [261, 88] on div "Filter by Query Query In Session Not connected Tags Country Operator 8935815100…" at bounding box center [588, 85] width 719 height 33
paste input "061"
type input "89358151000028249061"
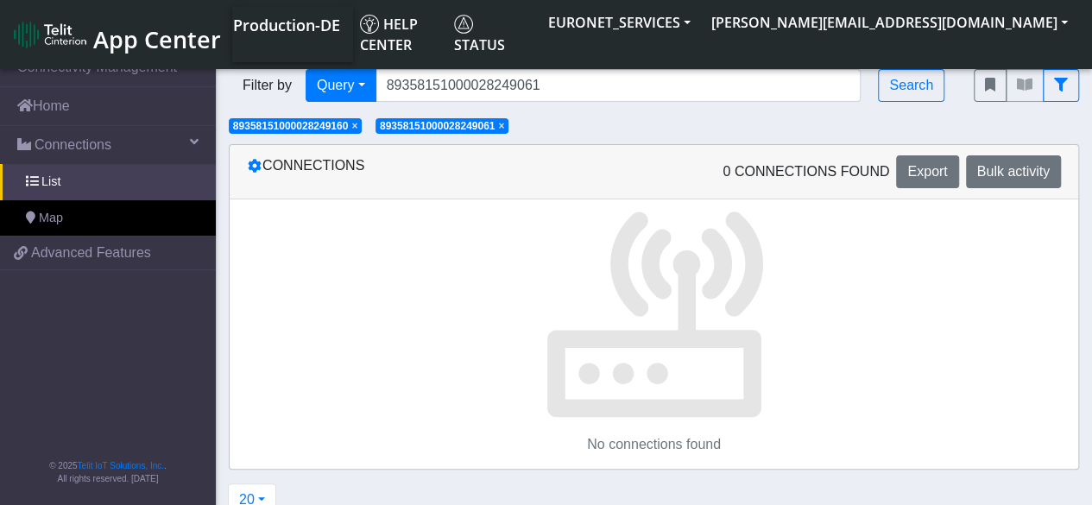
click at [358, 129] on span "×" at bounding box center [354, 126] width 6 height 12
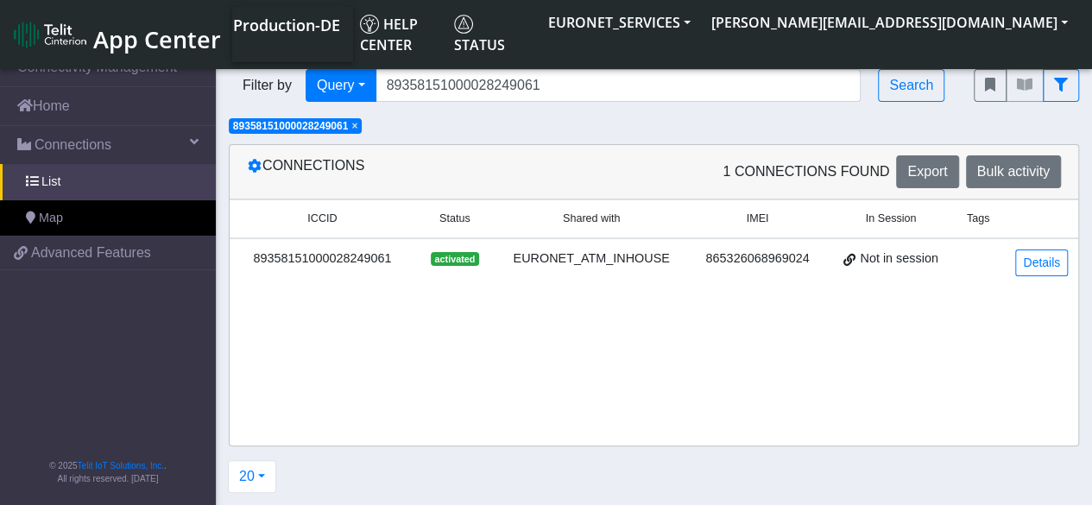
click at [362, 254] on div "89358151000028249061" at bounding box center [322, 259] width 165 height 19
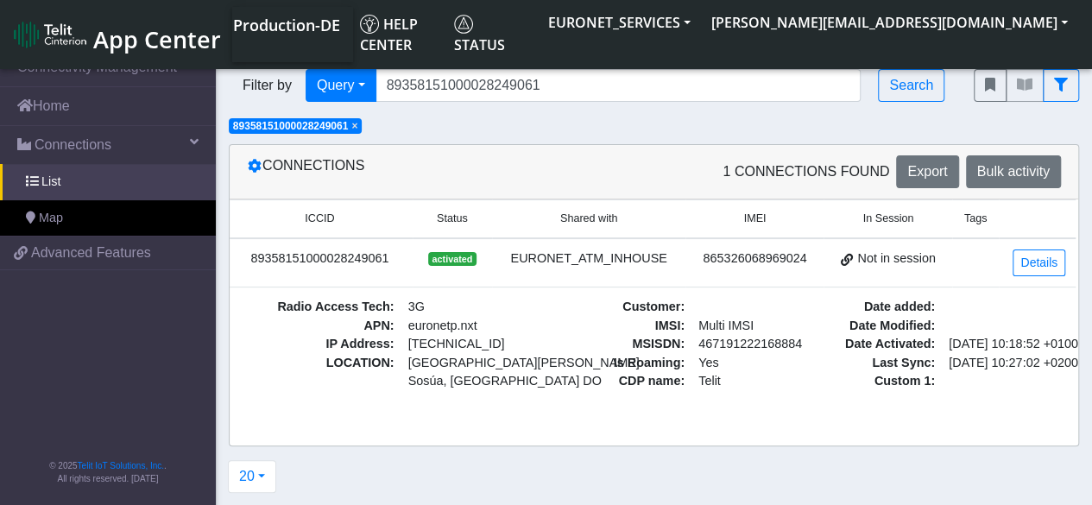
scroll to position [6, 0]
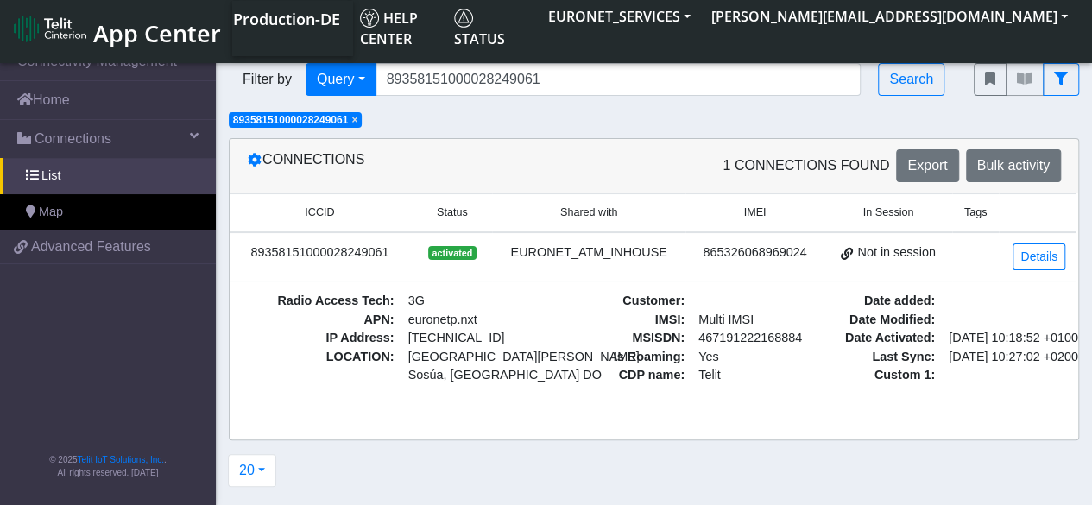
click at [440, 209] on span "Status" at bounding box center [452, 213] width 31 height 16
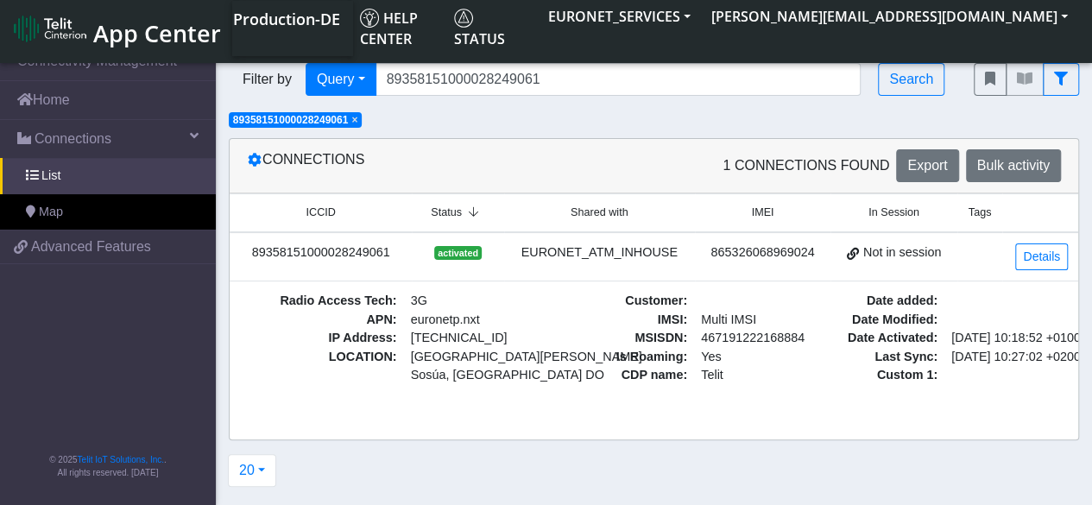
click at [604, 206] on span "Shared with" at bounding box center [600, 213] width 58 height 16
click at [605, 213] on span "Shared with" at bounding box center [600, 213] width 58 height 16
click at [772, 206] on small "IMEI" at bounding box center [763, 213] width 102 height 16
click at [898, 205] on span "In Session" at bounding box center [891, 213] width 51 height 16
click at [968, 220] on th "Tags" at bounding box center [978, 213] width 46 height 38
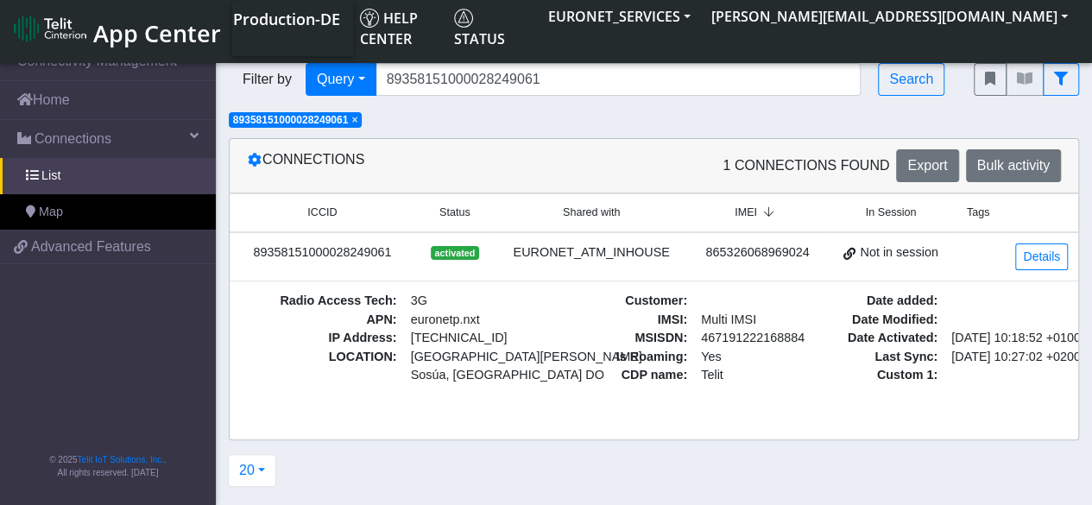
click at [968, 220] on th "Tags" at bounding box center [978, 213] width 46 height 38
click at [978, 210] on span "Tags" at bounding box center [978, 213] width 23 height 16
click at [323, 211] on span "ICCID" at bounding box center [321, 213] width 29 height 16
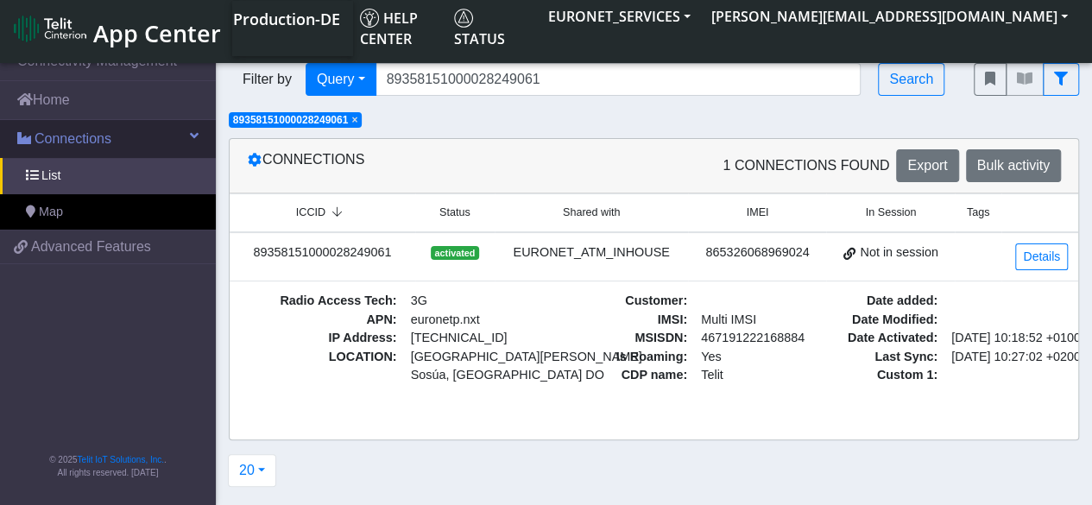
click at [116, 139] on link "Connections" at bounding box center [108, 139] width 216 height 38
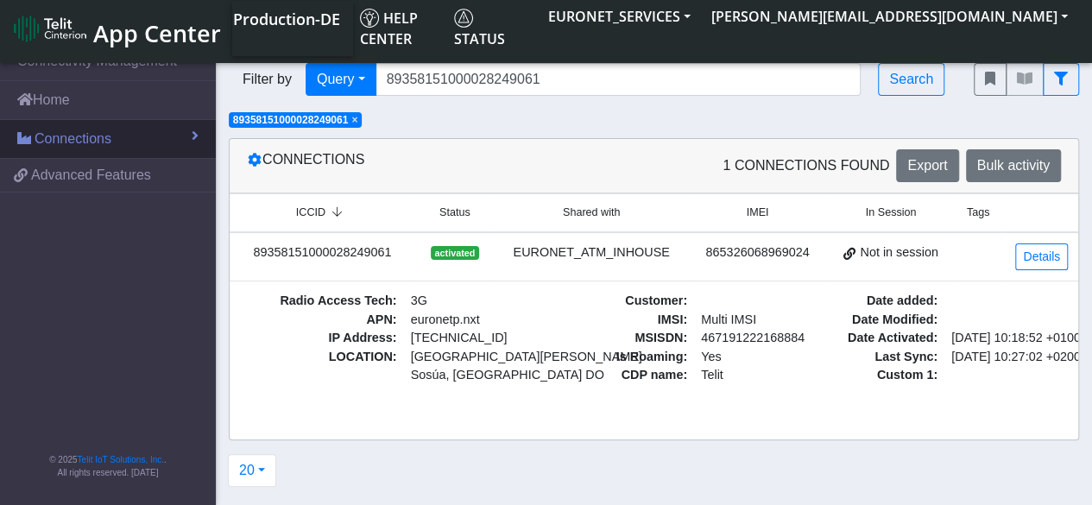
click at [116, 139] on link "Connections" at bounding box center [108, 139] width 216 height 38
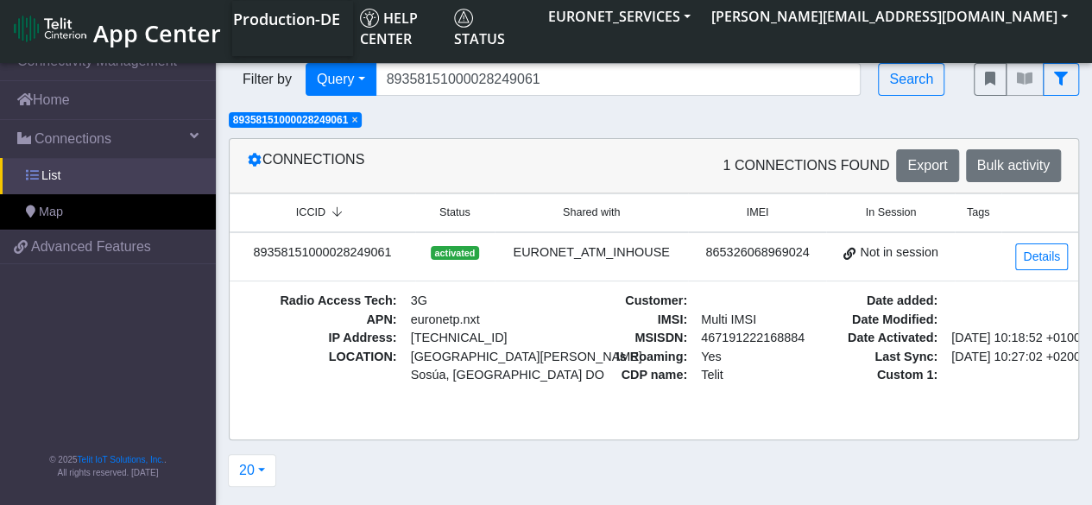
click at [45, 177] on span "List" at bounding box center [50, 176] width 19 height 19
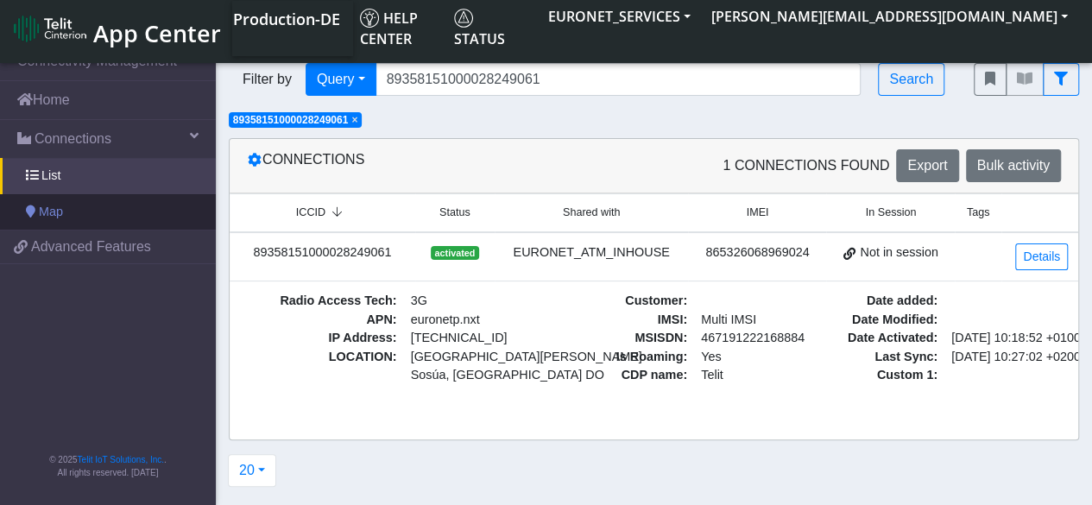
click at [47, 212] on span "Map" at bounding box center [51, 212] width 24 height 19
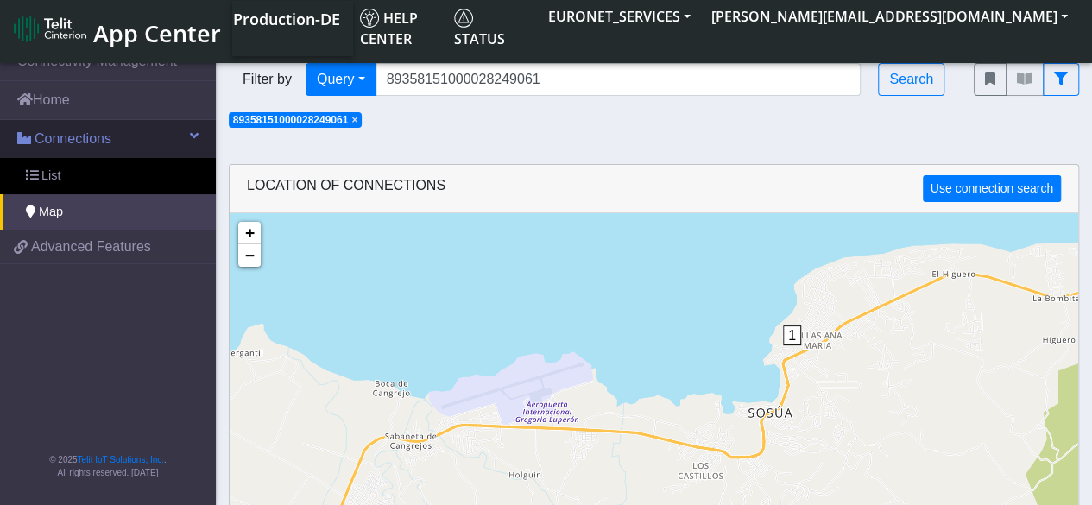
click at [194, 137] on span at bounding box center [194, 136] width 9 height 14
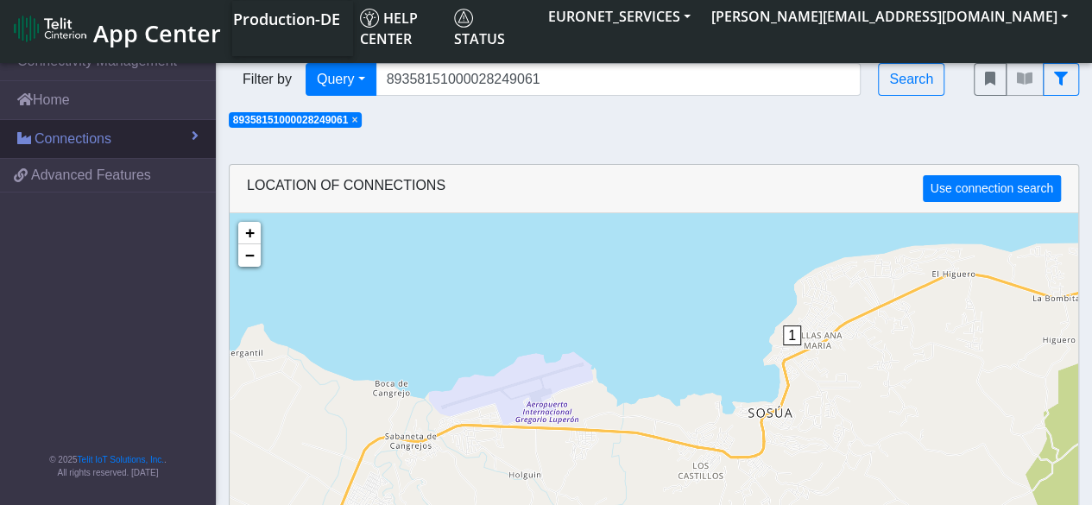
click at [194, 137] on span at bounding box center [195, 136] width 7 height 14
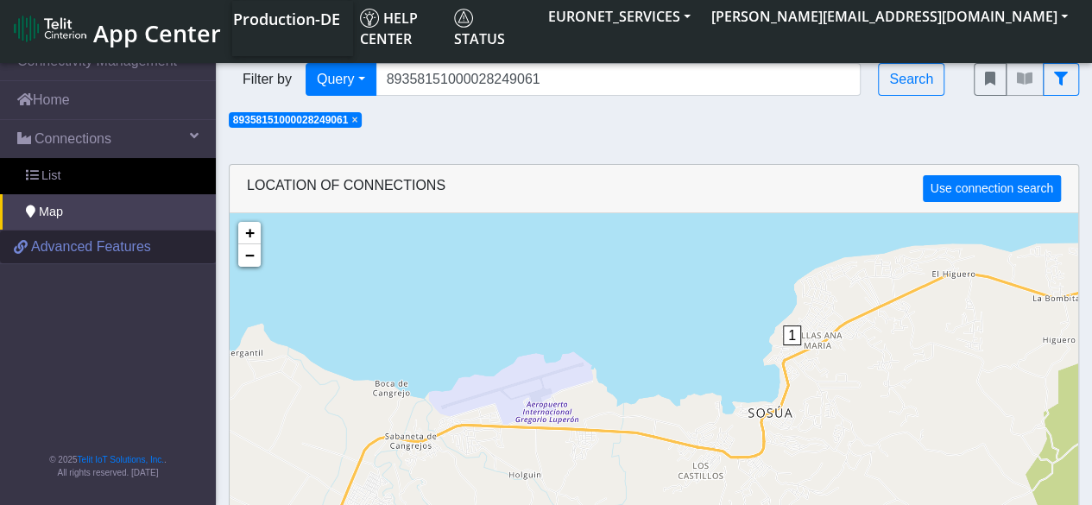
click at [88, 253] on span "Advanced Features" at bounding box center [91, 247] width 120 height 21
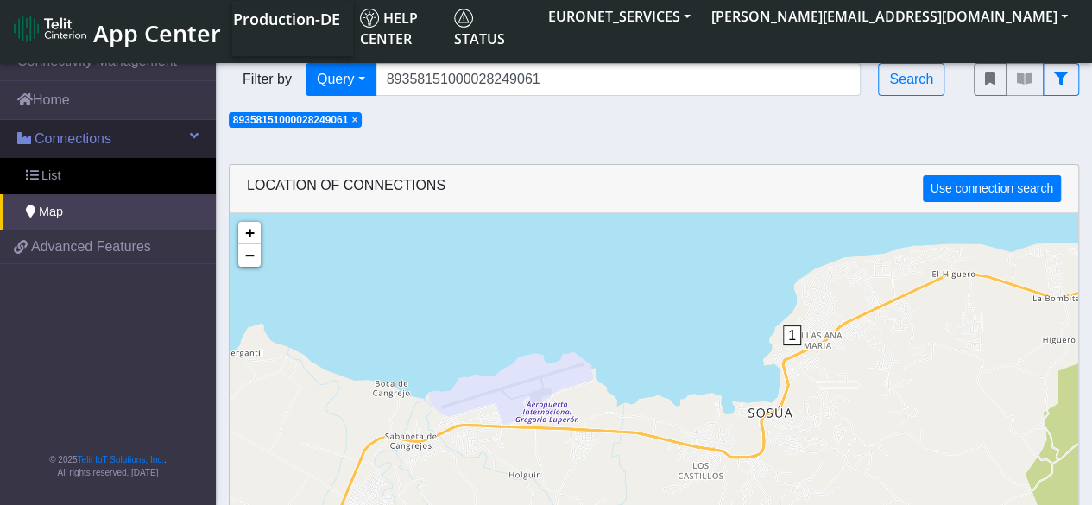
click at [190, 138] on span at bounding box center [194, 136] width 9 height 14
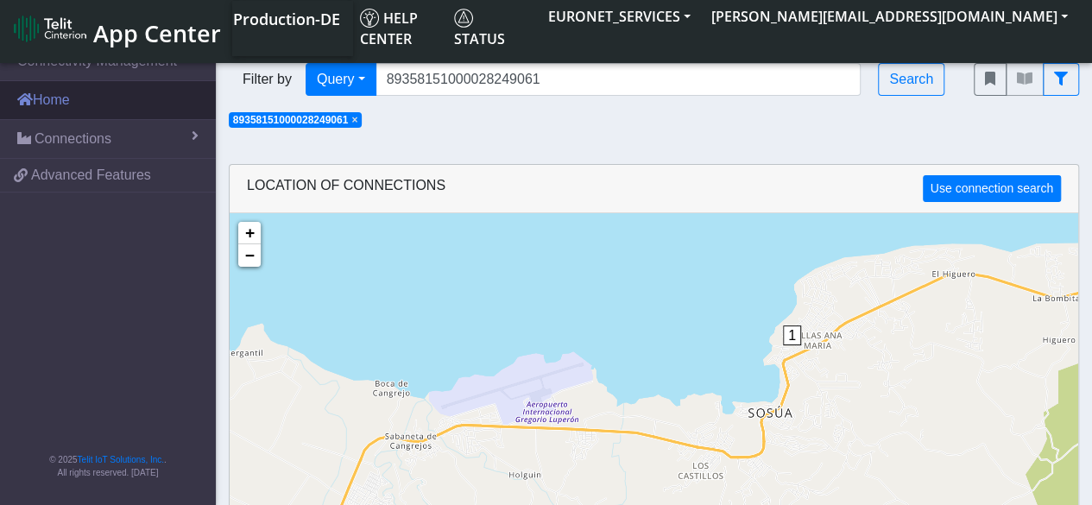
click at [69, 102] on link "Home" at bounding box center [108, 100] width 216 height 38
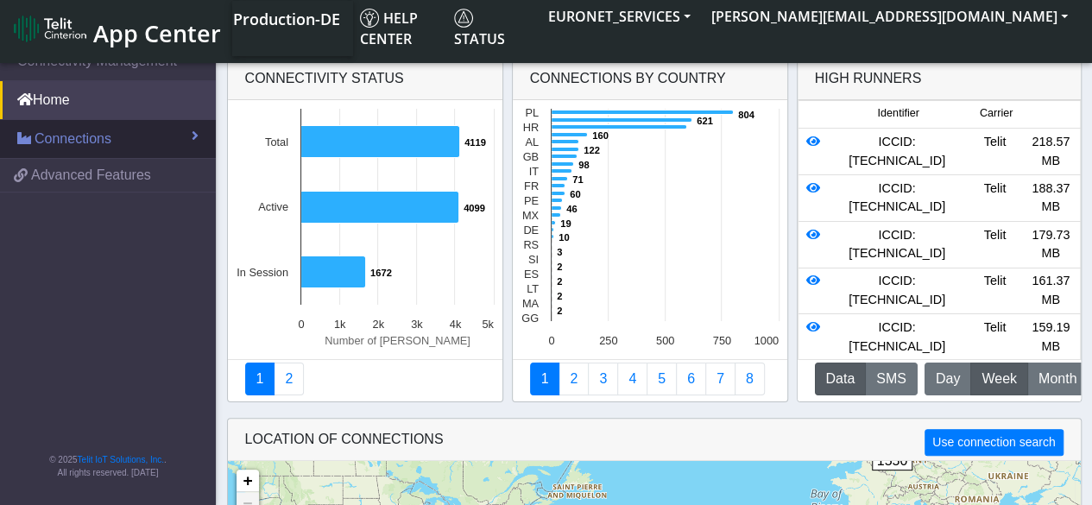
click at [90, 139] on span "Connections" at bounding box center [73, 139] width 77 height 21
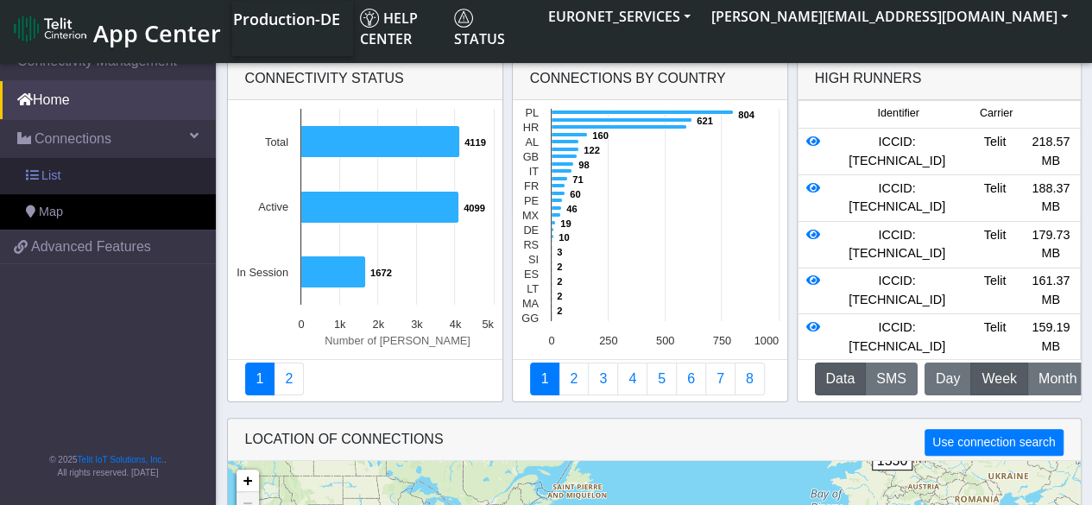
click at [54, 175] on span "List" at bounding box center [50, 176] width 19 height 19
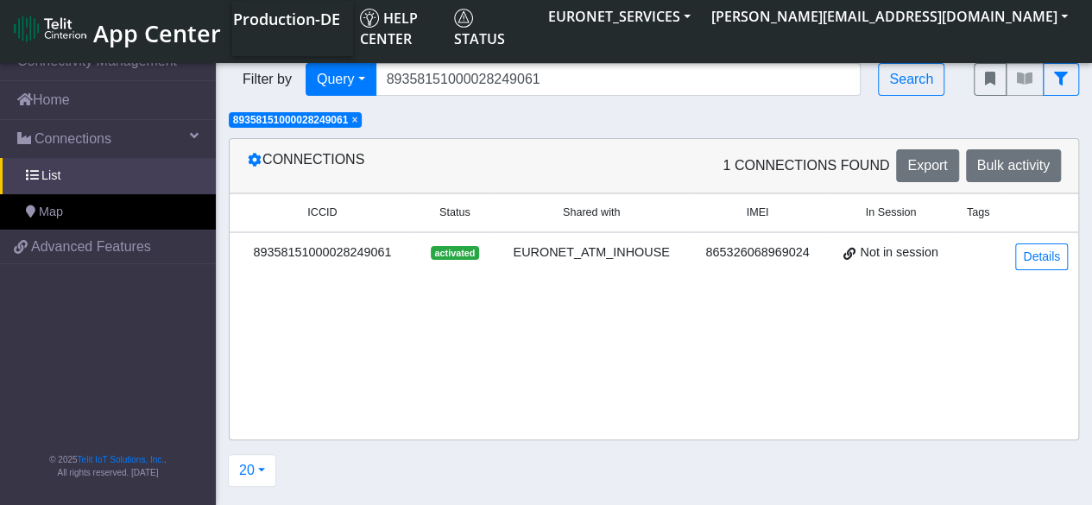
click at [358, 250] on div "89358151000028249061" at bounding box center [322, 253] width 165 height 19
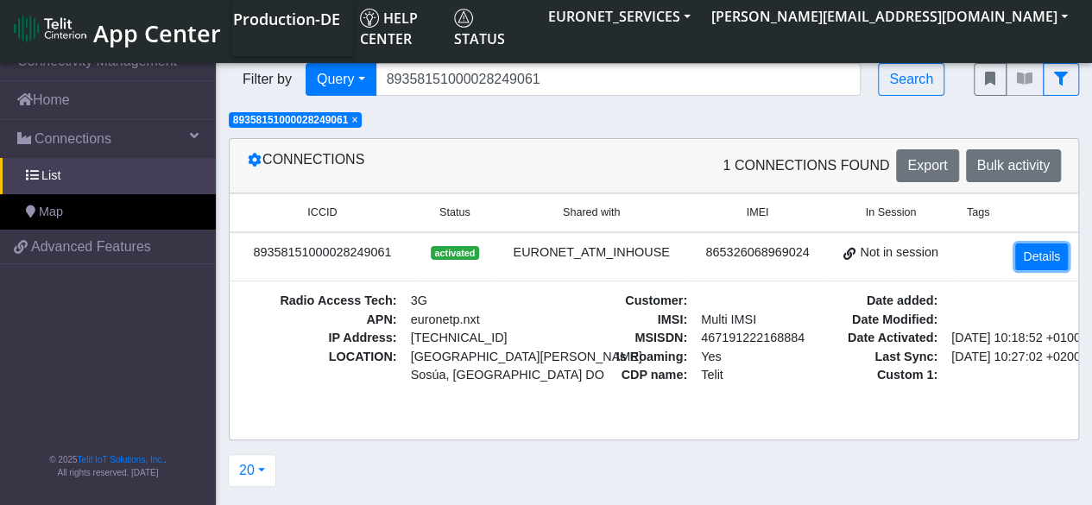
click at [1038, 250] on link "Details" at bounding box center [1042, 257] width 53 height 27
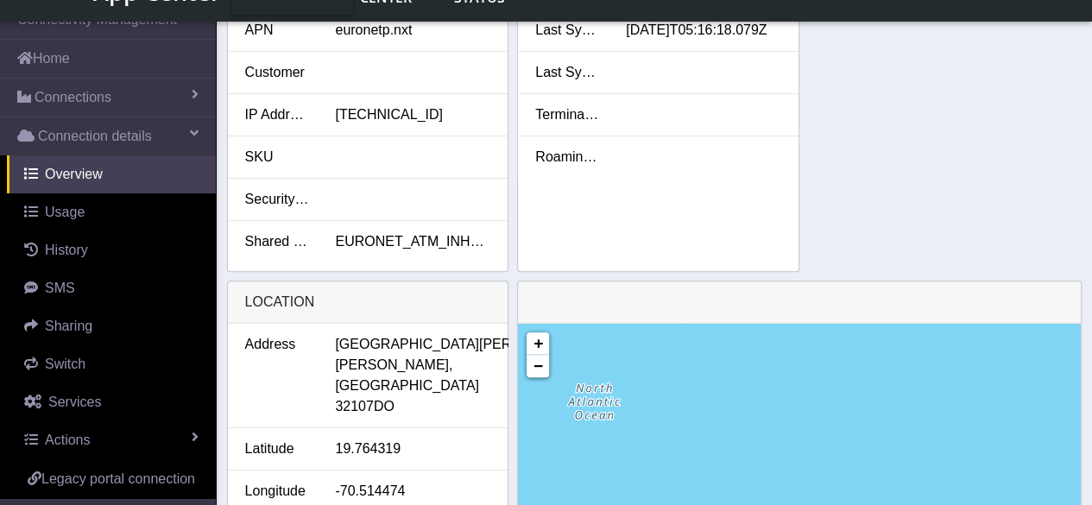
scroll to position [431, 0]
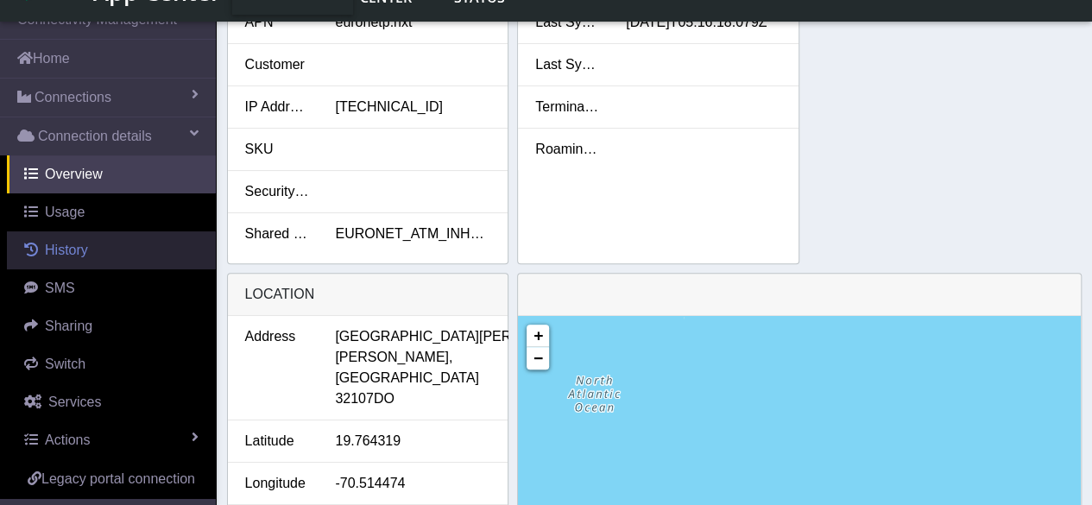
click at [67, 248] on span "History" at bounding box center [66, 250] width 43 height 15
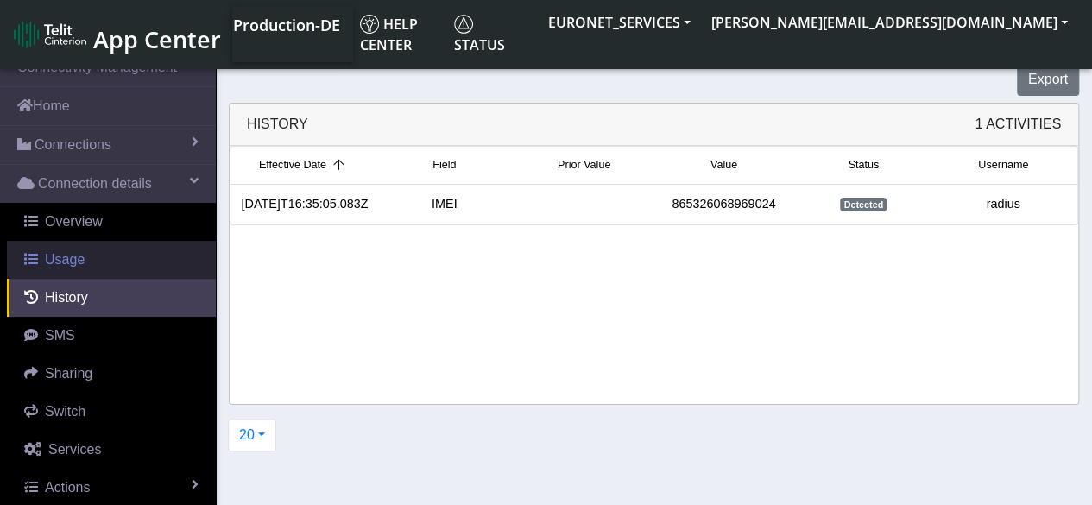
click at [58, 263] on span "Usage" at bounding box center [65, 259] width 40 height 15
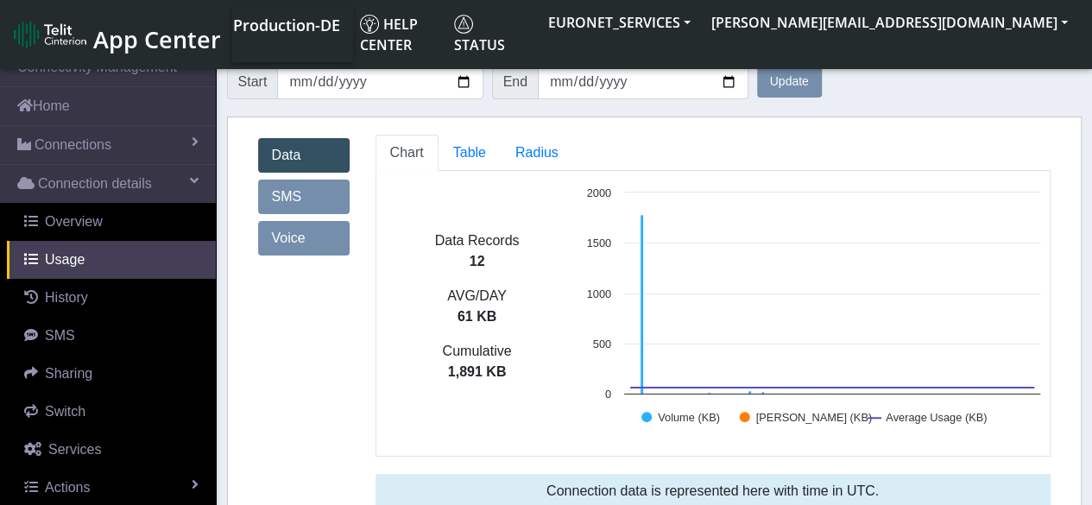
click at [289, 148] on link "Data" at bounding box center [304, 155] width 92 height 35
click at [459, 160] on span "Table" at bounding box center [469, 152] width 33 height 15
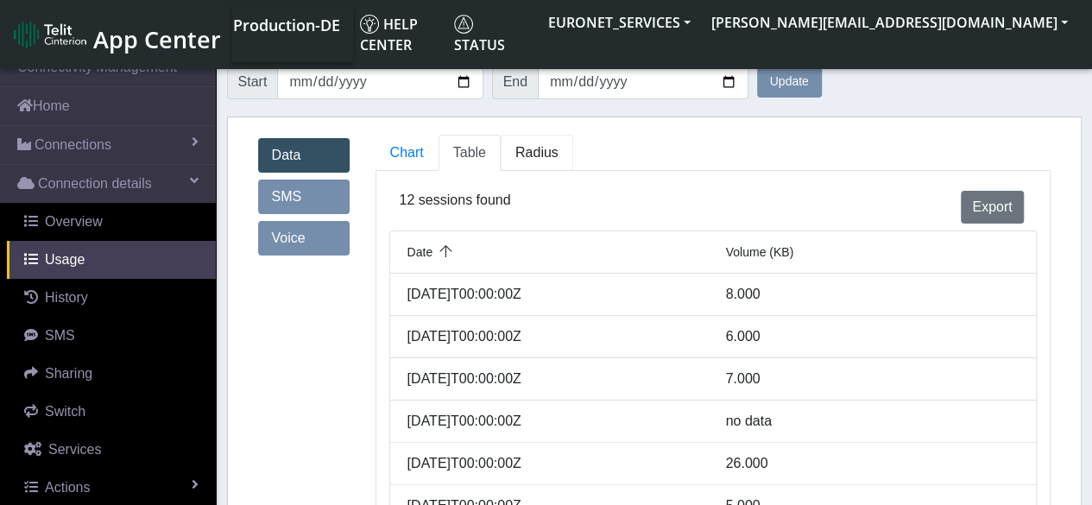
click at [536, 148] on span "Radius" at bounding box center [537, 152] width 43 height 15
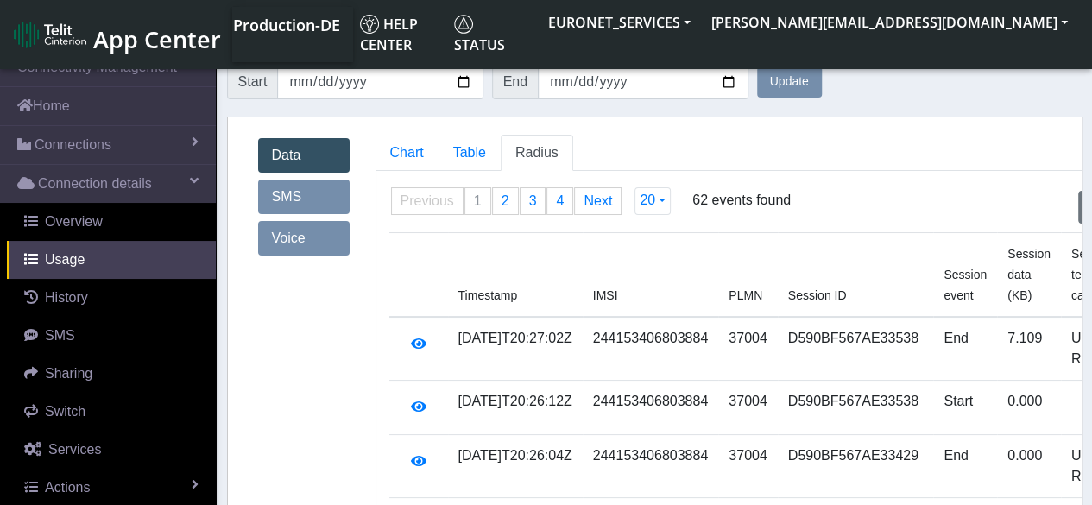
click at [534, 422] on td "[DATE]T20:26:12Z" at bounding box center [515, 408] width 135 height 54
click at [650, 200] on button "20" at bounding box center [653, 201] width 36 height 28
click at [665, 331] on button "200" at bounding box center [704, 321] width 136 height 28
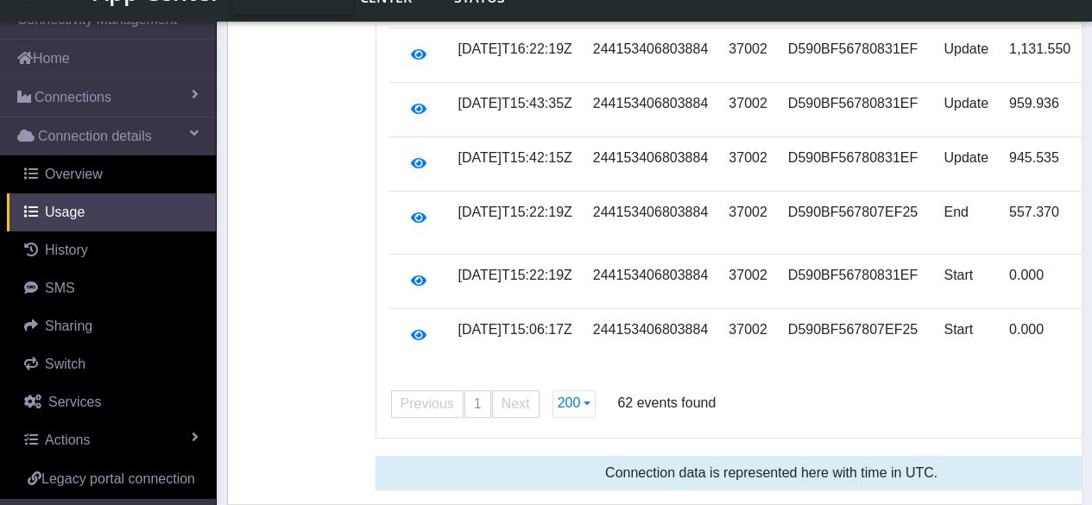
scroll to position [3808, 0]
click at [933, 313] on td "Start" at bounding box center [966, 336] width 66 height 54
click at [933, 255] on td "Start" at bounding box center [966, 282] width 66 height 54
click at [933, 192] on td "End" at bounding box center [966, 223] width 66 height 63
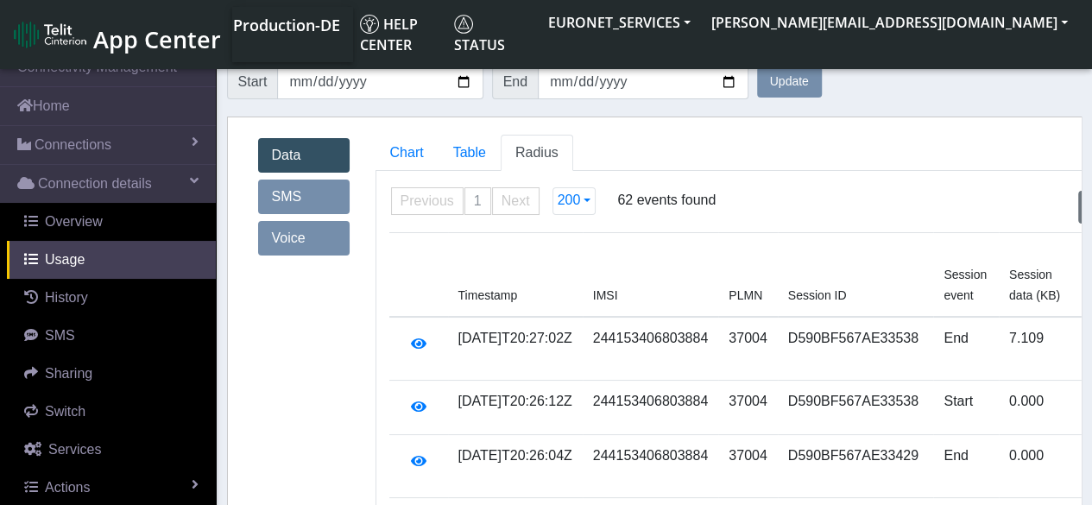
scroll to position [0, 0]
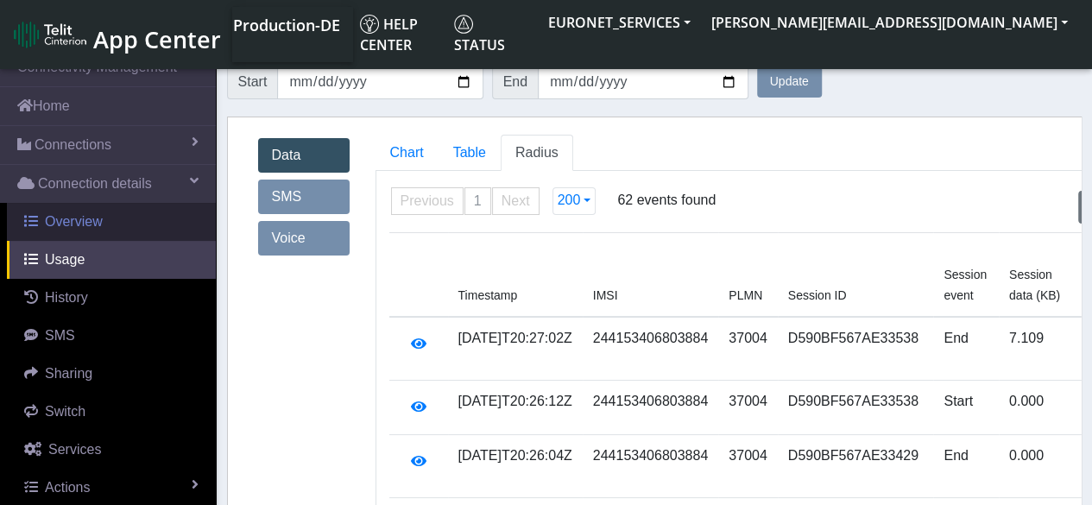
click at [85, 217] on span "Overview" at bounding box center [74, 221] width 58 height 15
